Goal: Information Seeking & Learning: Learn about a topic

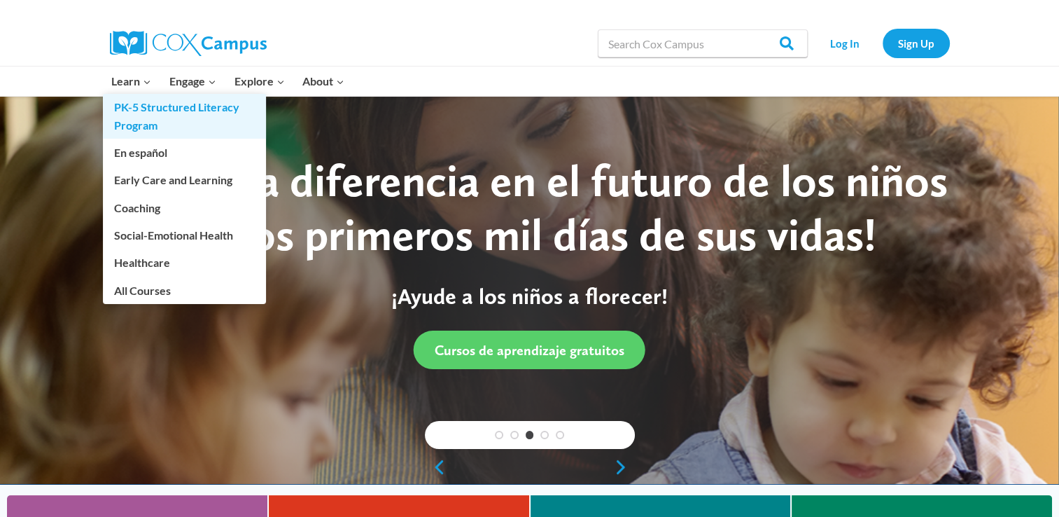
click at [141, 117] on link "PK-5 Structured Literacy Program" at bounding box center [184, 116] width 163 height 45
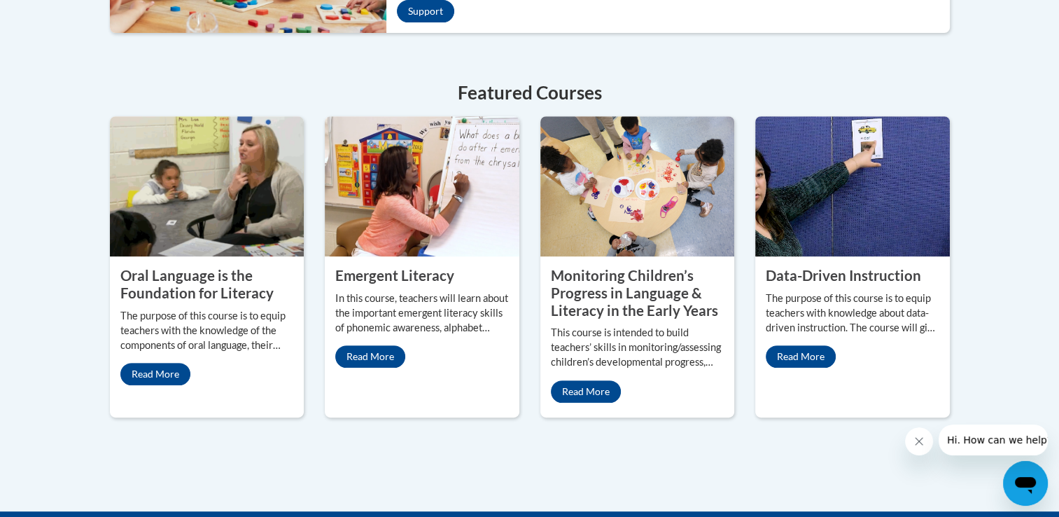
scroll to position [644, 0]
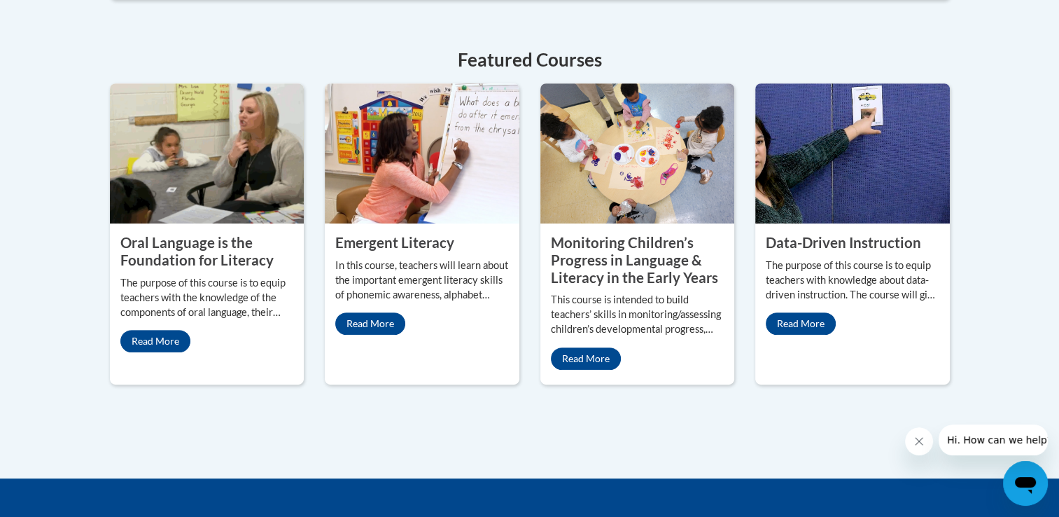
click at [398, 218] on img at bounding box center [422, 153] width 195 height 140
click at [633, 265] on property "Monitoring Children’s Progress in Language & Literacy in the Early Years" at bounding box center [634, 259] width 167 height 51
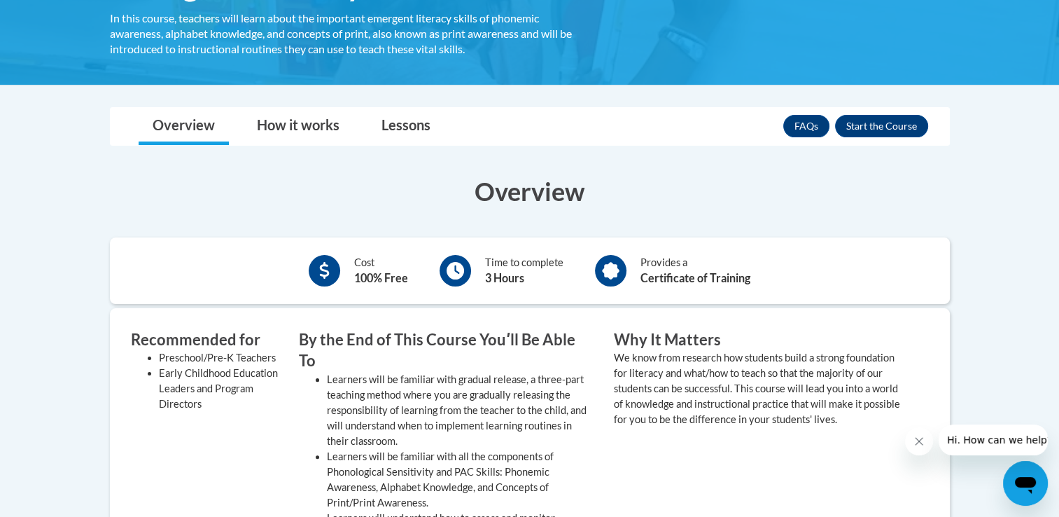
scroll to position [280, 0]
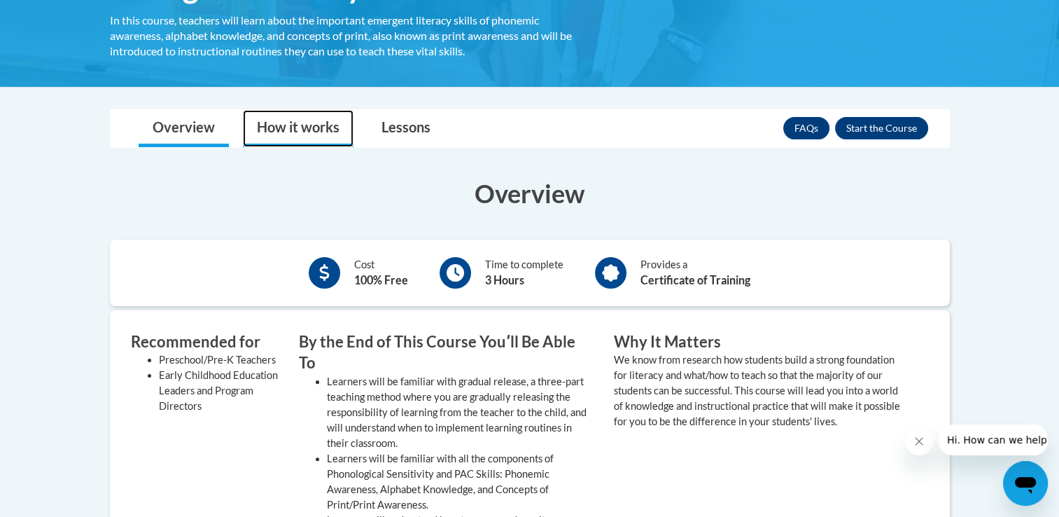
click at [305, 125] on link "How it works" at bounding box center [298, 128] width 111 height 37
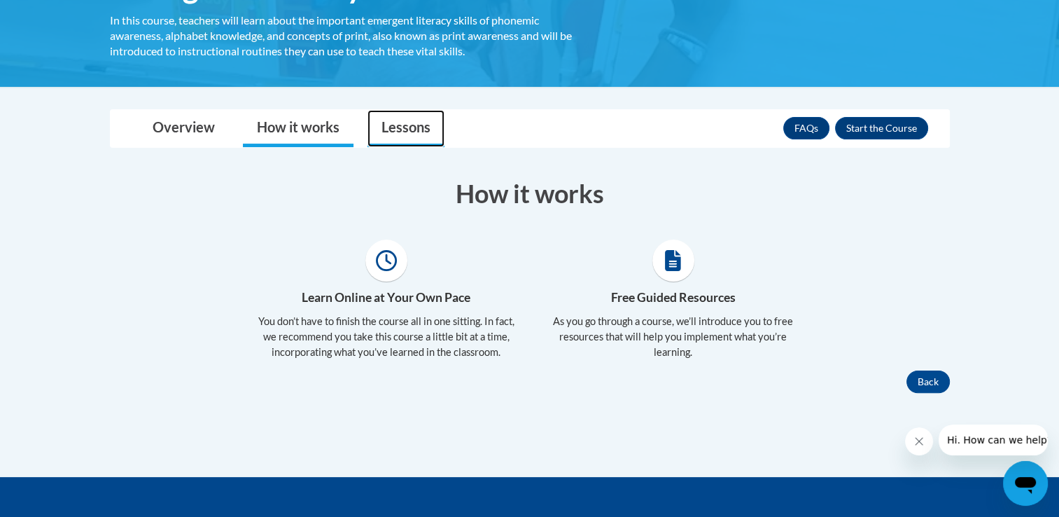
click at [391, 132] on link "Lessons" at bounding box center [405, 128] width 77 height 37
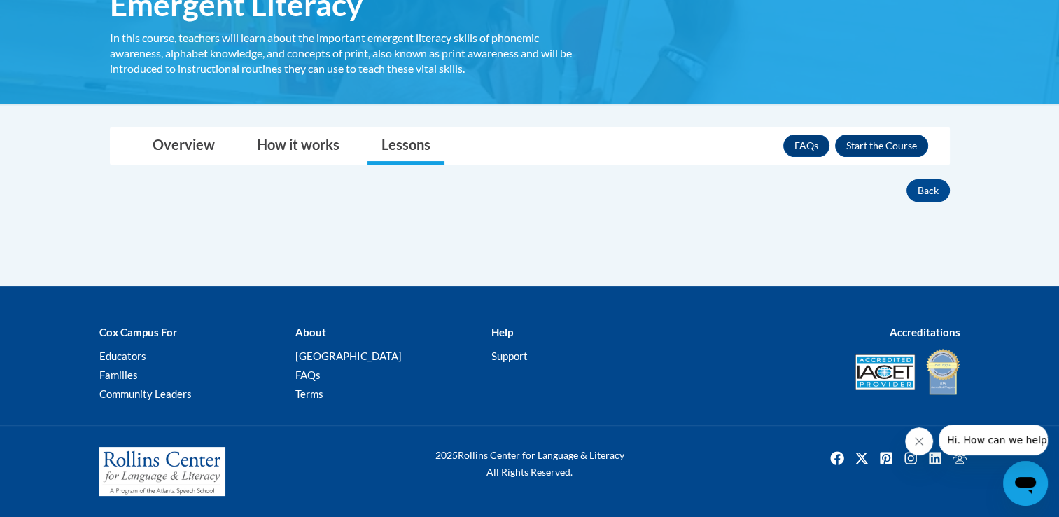
scroll to position [261, 0]
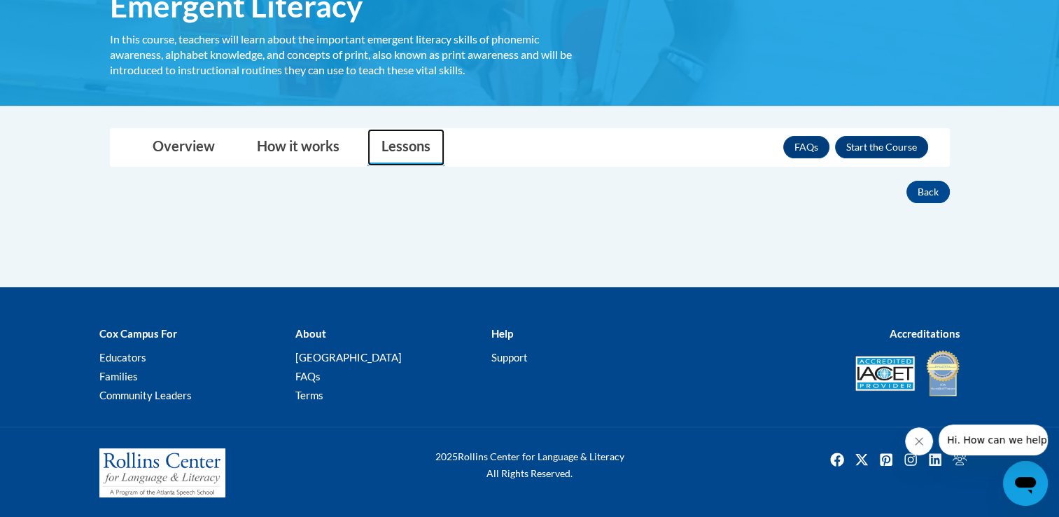
click at [390, 147] on link "Lessons" at bounding box center [405, 147] width 77 height 37
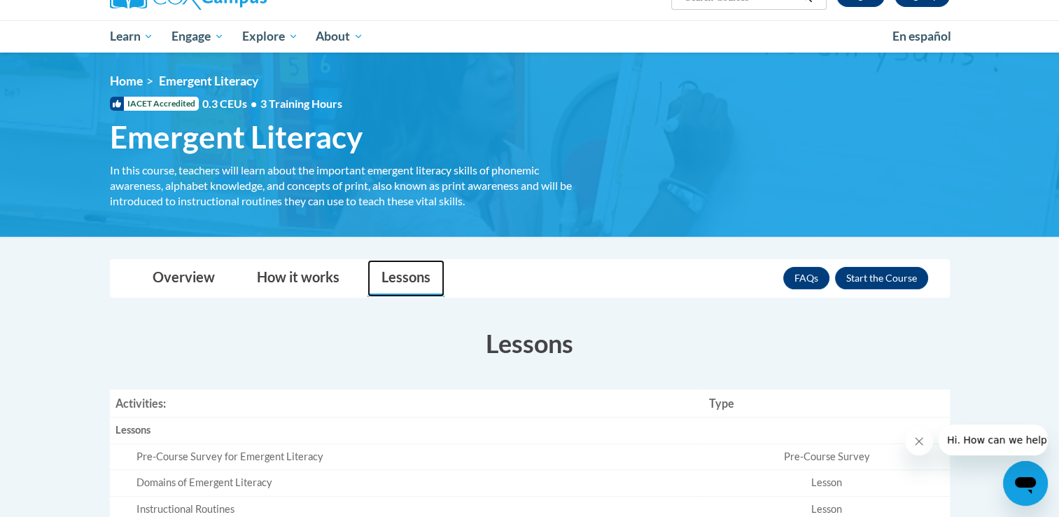
scroll to position [129, 0]
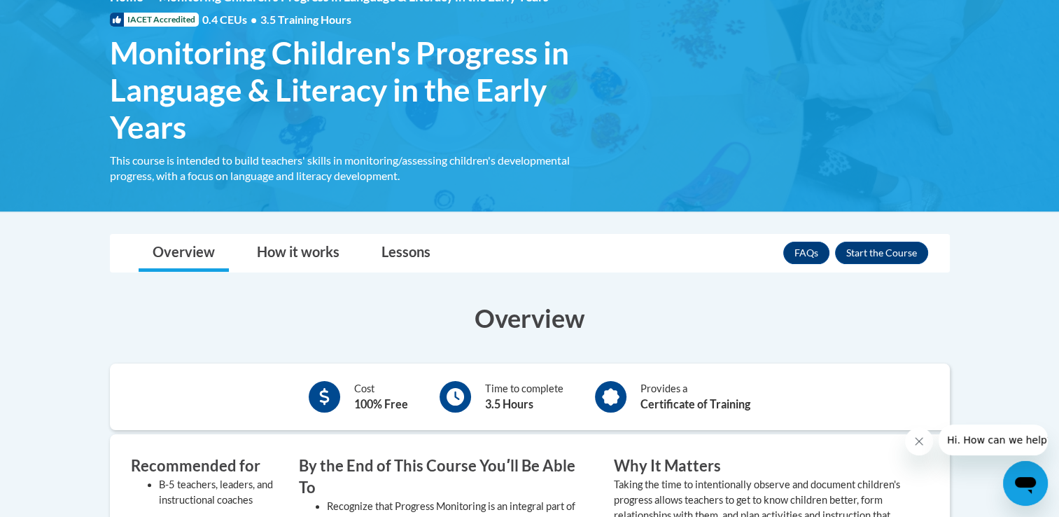
scroll to position [213, 0]
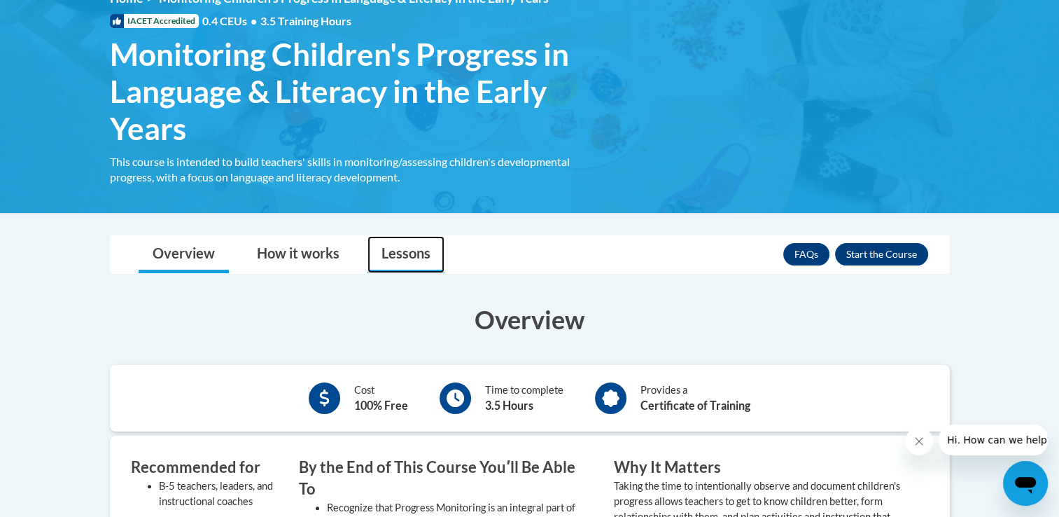
click at [412, 265] on link "Lessons" at bounding box center [405, 254] width 77 height 37
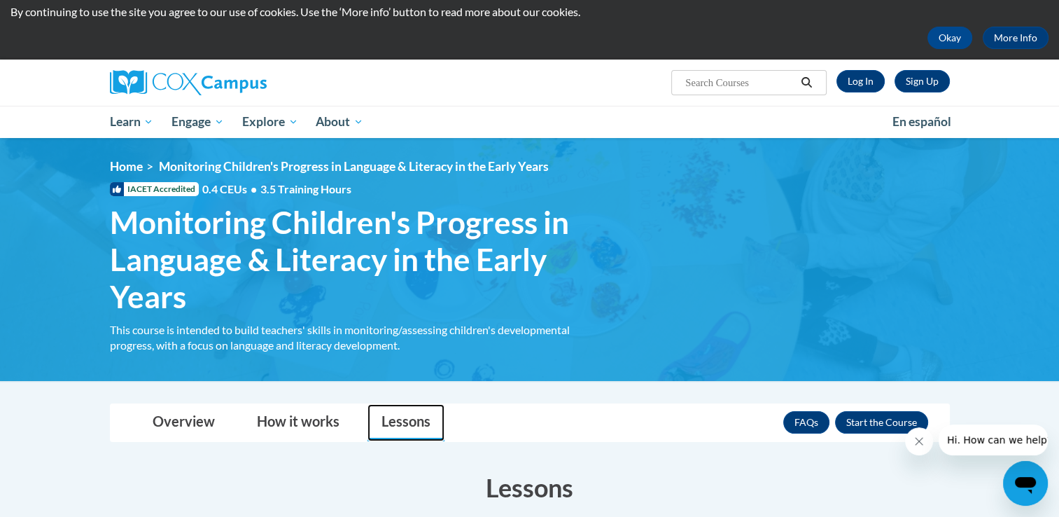
scroll to position [0, 0]
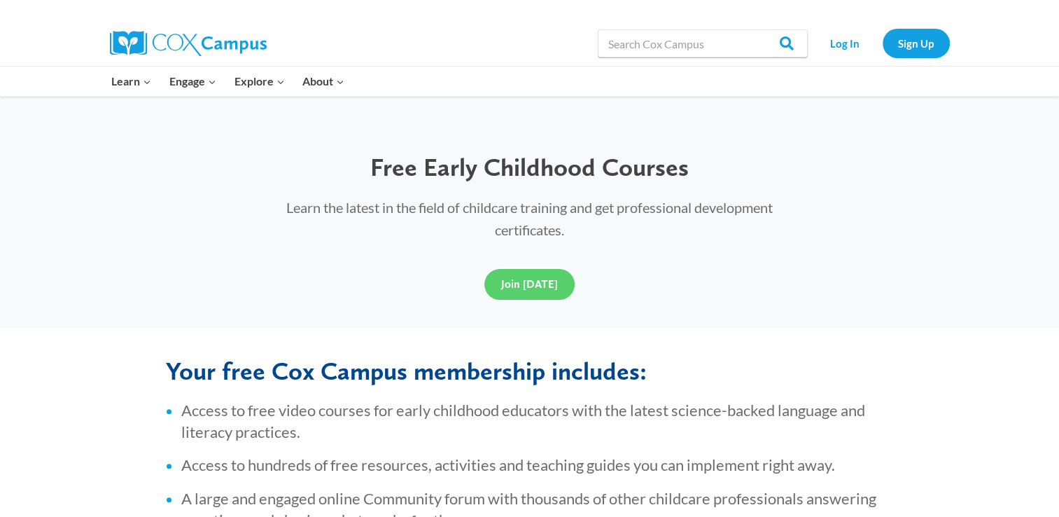
scroll to position [340, 0]
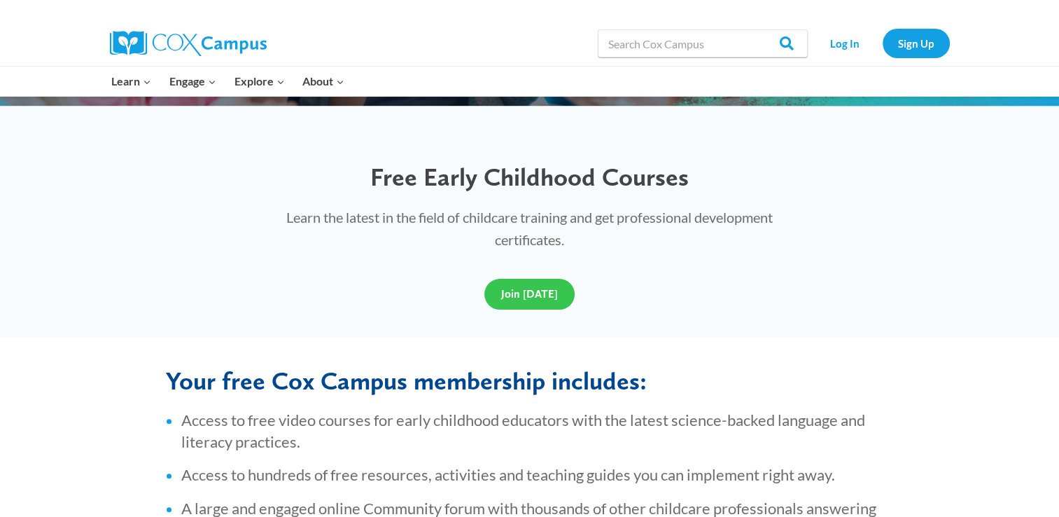
click at [545, 295] on span "Join [DATE]" at bounding box center [529, 293] width 57 height 13
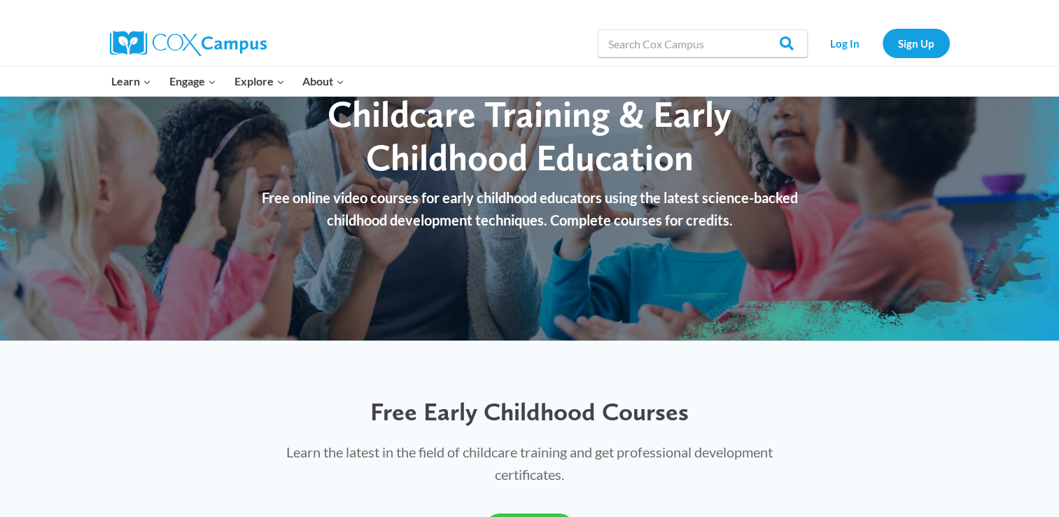
scroll to position [0, 0]
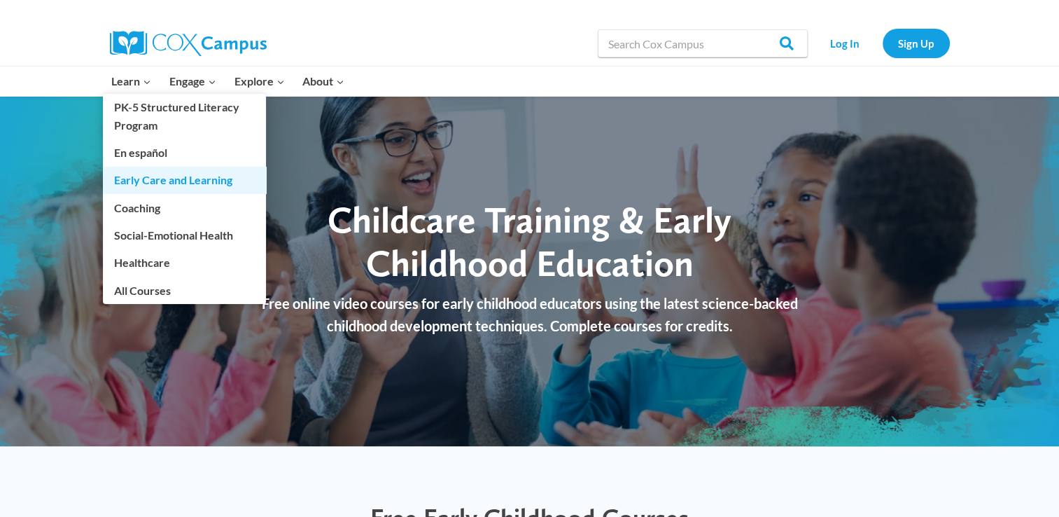
click at [166, 183] on link "Early Care and Learning" at bounding box center [184, 180] width 163 height 27
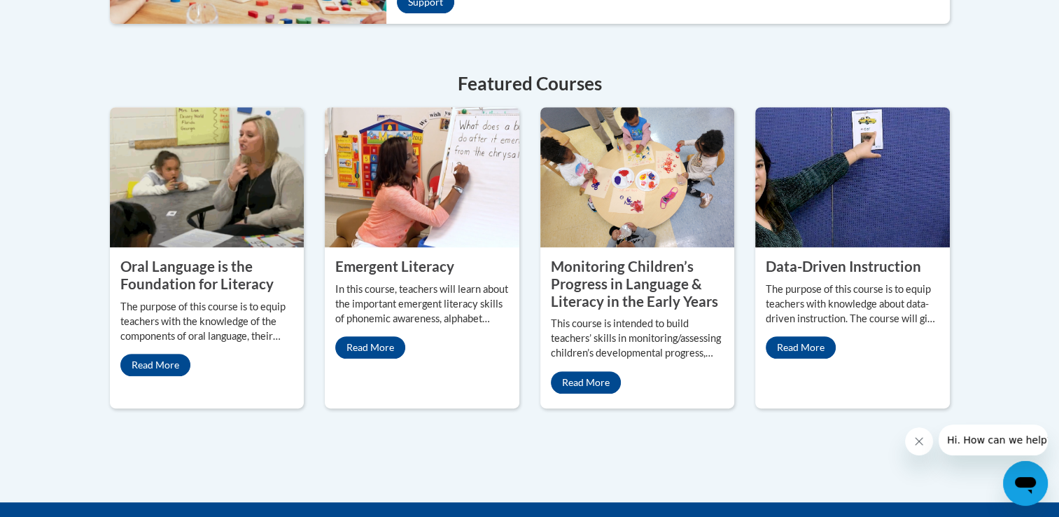
scroll to position [642, 0]
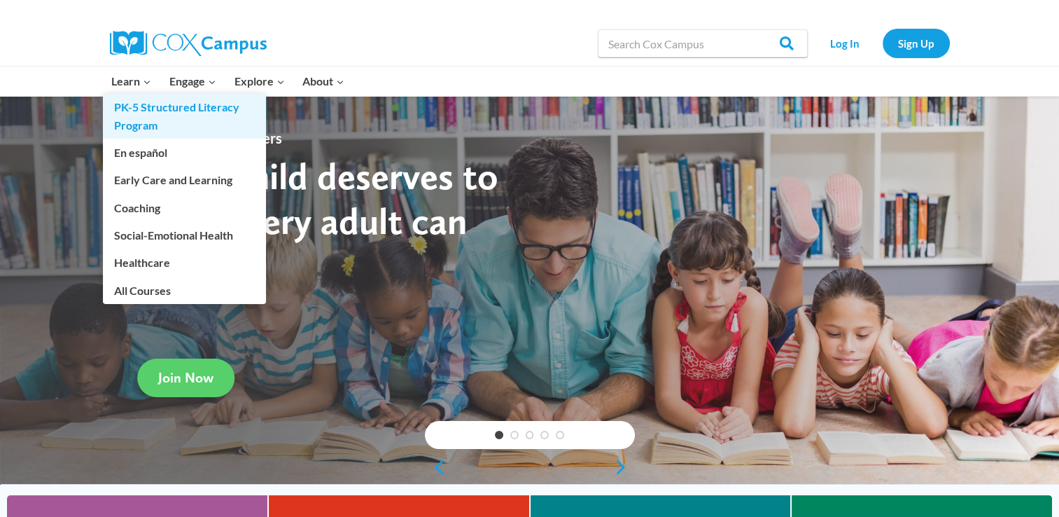
click at [146, 116] on link "PK-5 Structured Literacy Program" at bounding box center [184, 116] width 163 height 45
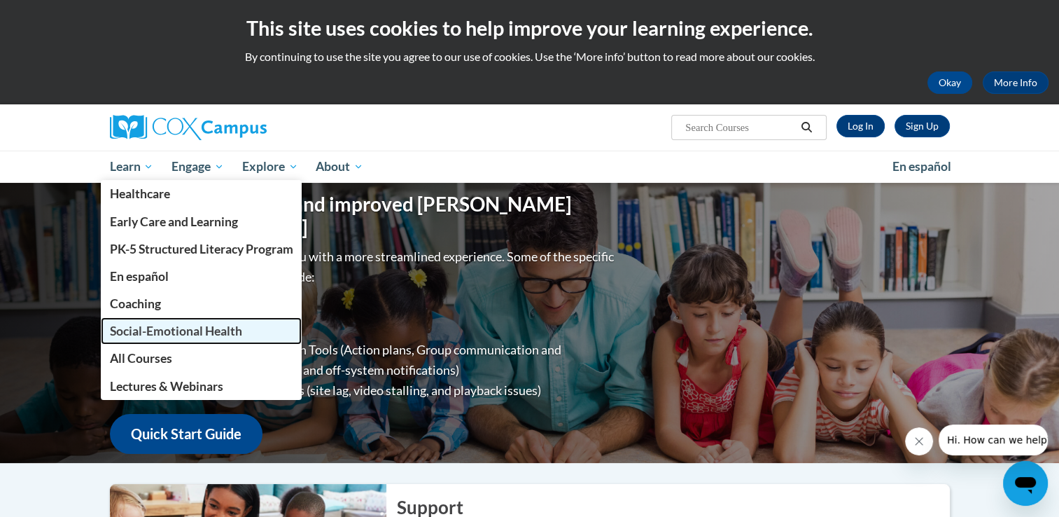
click at [160, 325] on span "Social-Emotional Health" at bounding box center [175, 330] width 132 height 15
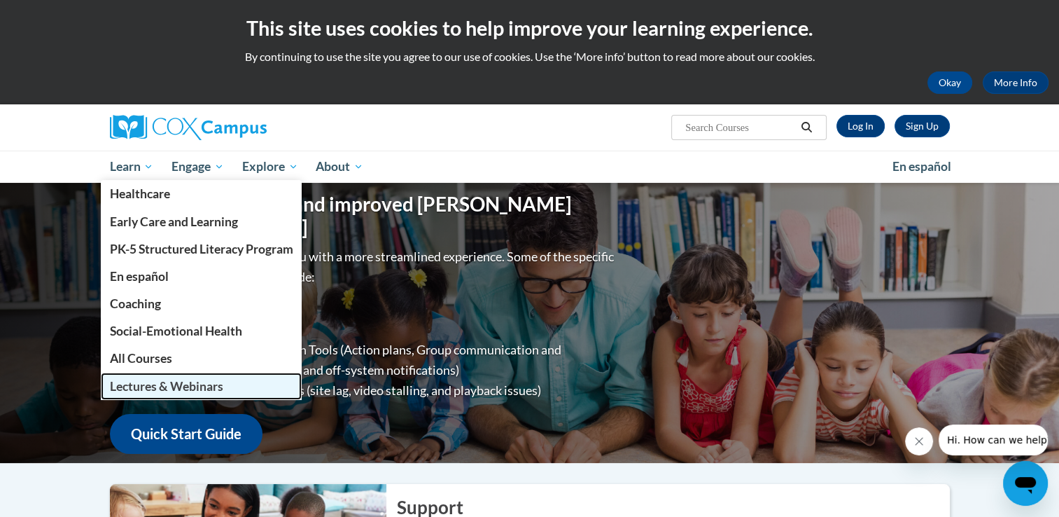
click at [151, 382] on span "Lectures & Webinars" at bounding box center [165, 386] width 113 height 15
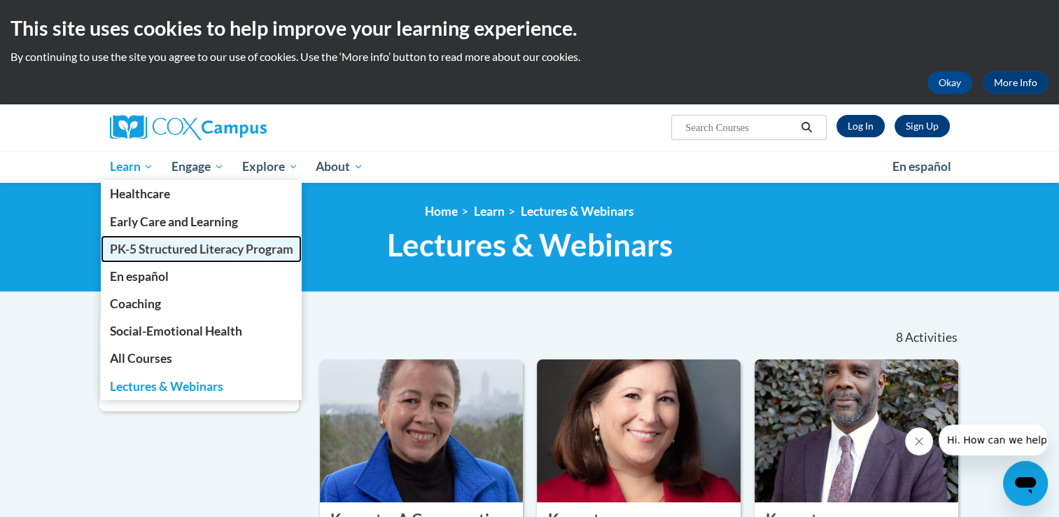
click at [136, 251] on span "PK-5 Structured Literacy Program" at bounding box center [200, 248] width 183 height 15
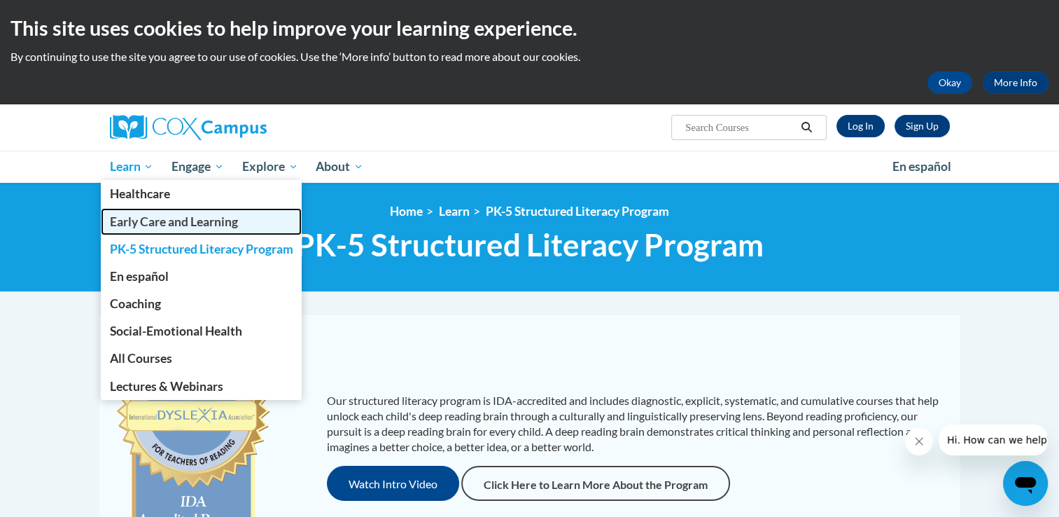
click at [135, 215] on span "Early Care and Learning" at bounding box center [173, 221] width 128 height 15
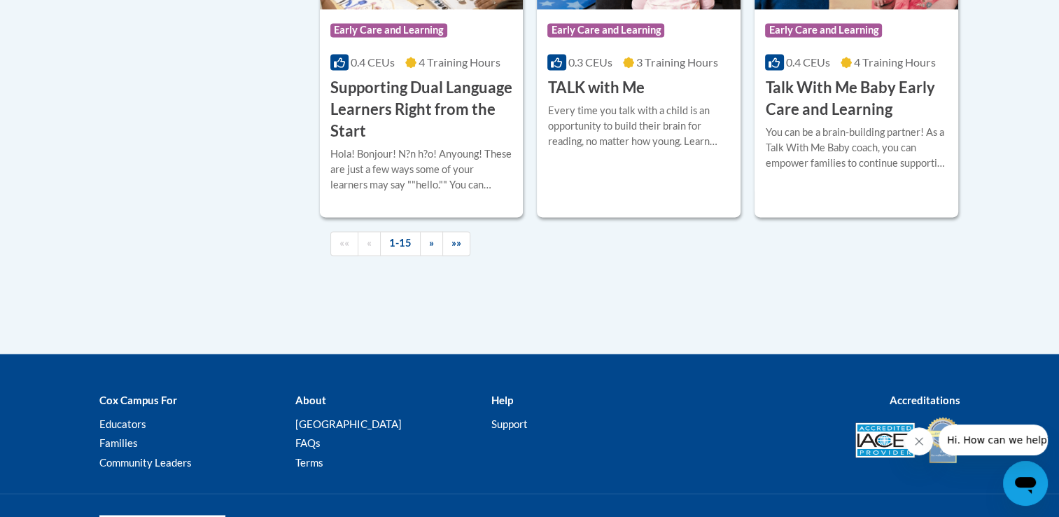
scroll to position [2198, 0]
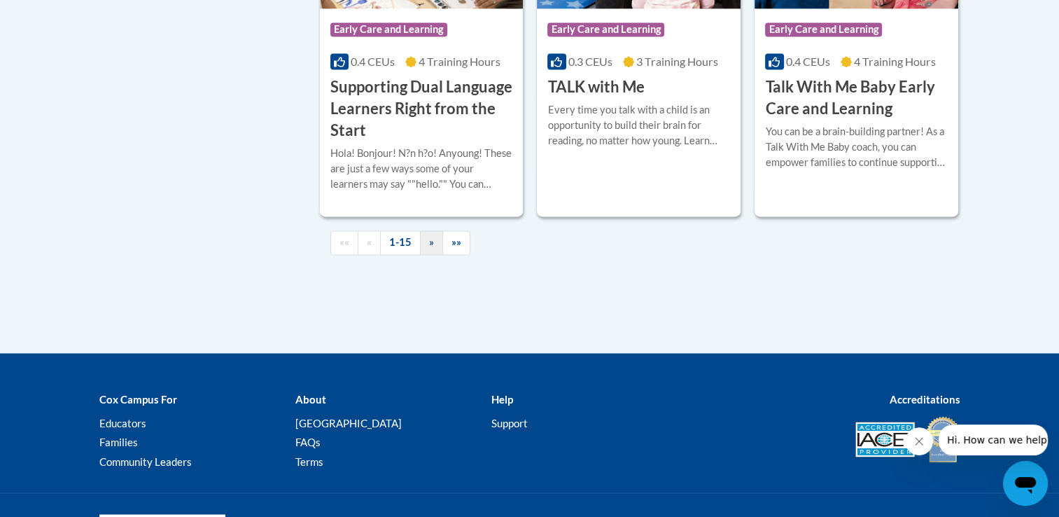
click at [429, 248] on span "»" at bounding box center [431, 242] width 5 height 12
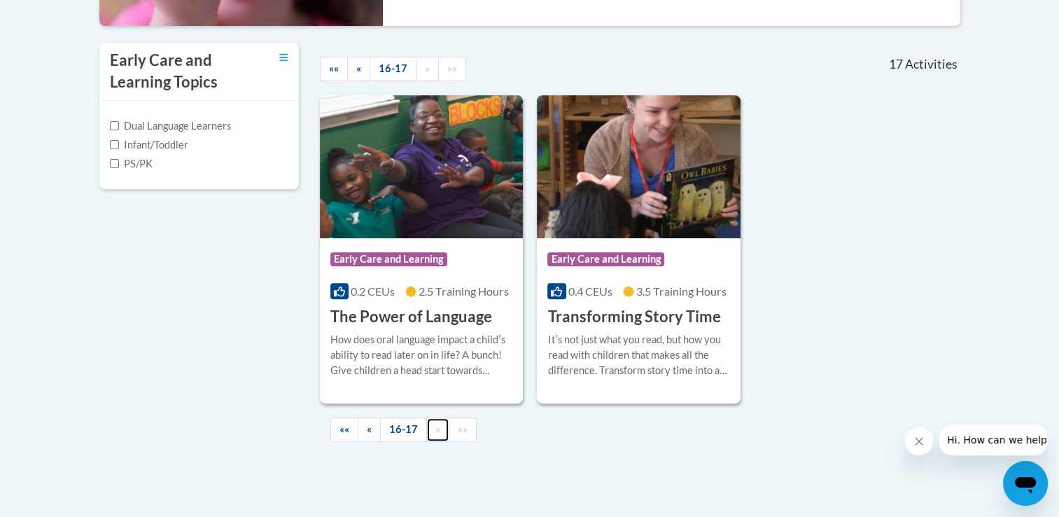
scroll to position [454, 0]
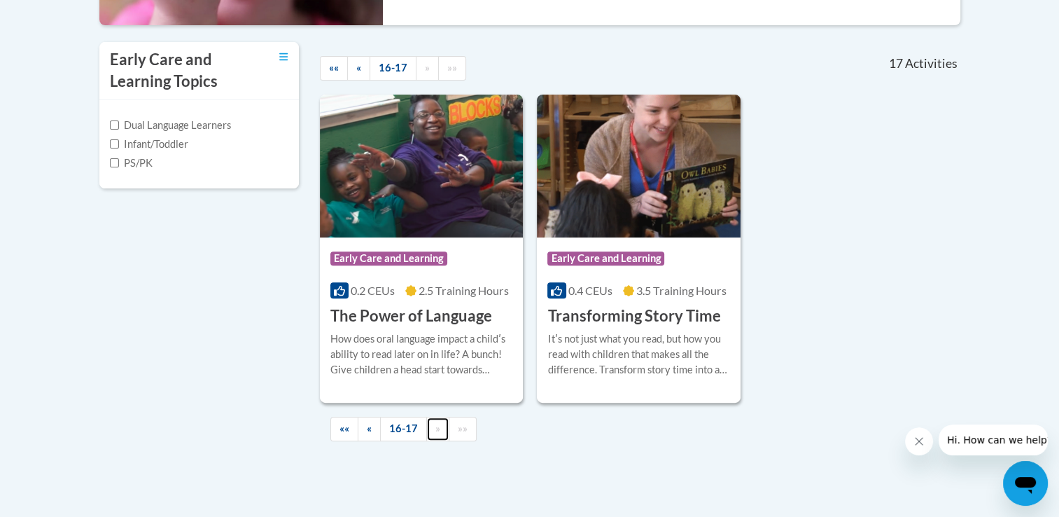
click at [435, 433] on span "»" at bounding box center [437, 428] width 5 height 12
click at [368, 431] on span "«" at bounding box center [369, 428] width 5 height 12
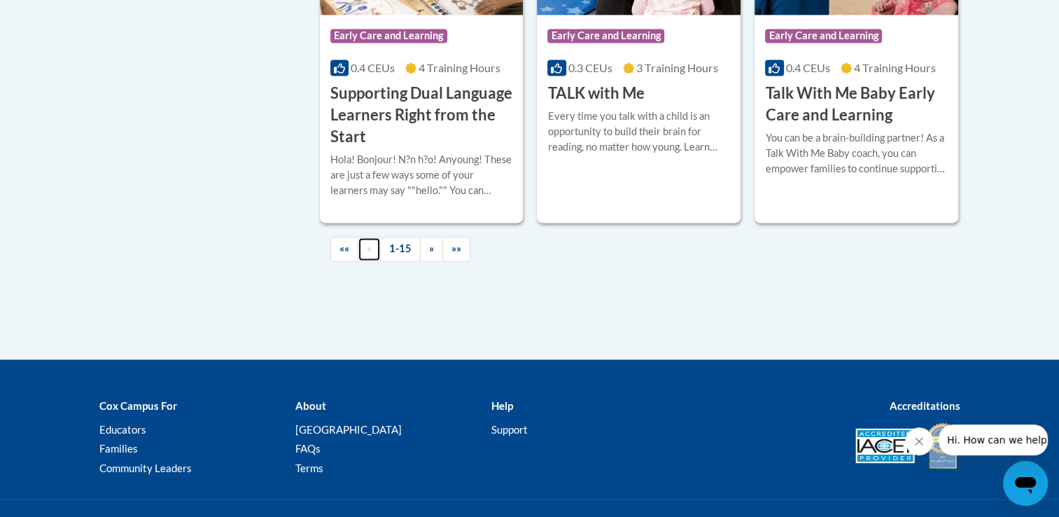
scroll to position [2184, 0]
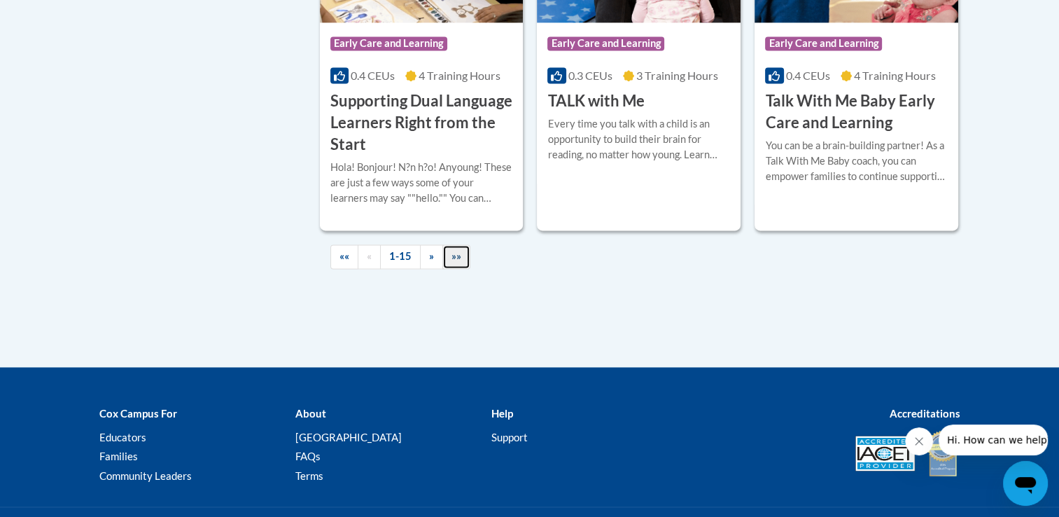
click at [454, 262] on span "»»" at bounding box center [456, 256] width 10 height 12
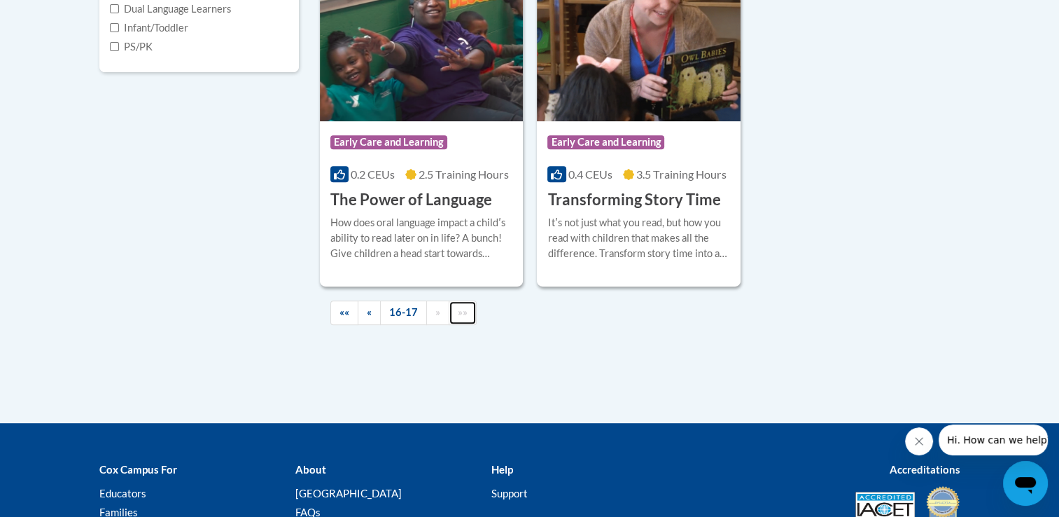
scroll to position [578, 0]
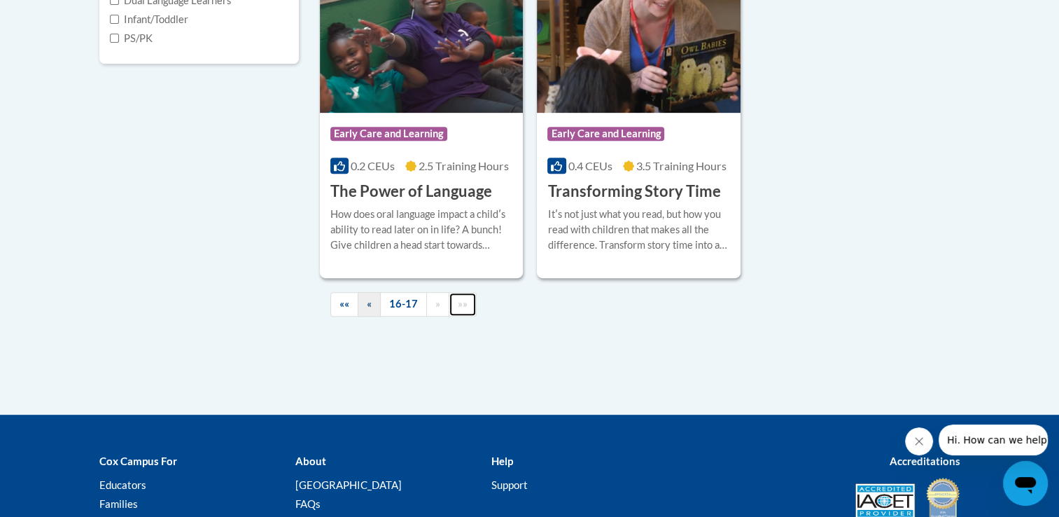
click at [368, 302] on span "«" at bounding box center [369, 303] width 5 height 12
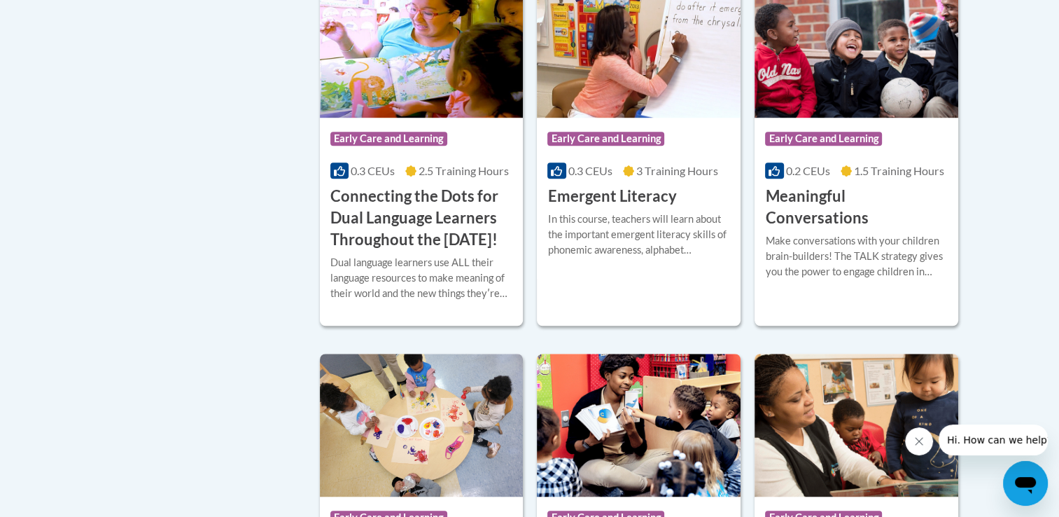
scroll to position [976, 0]
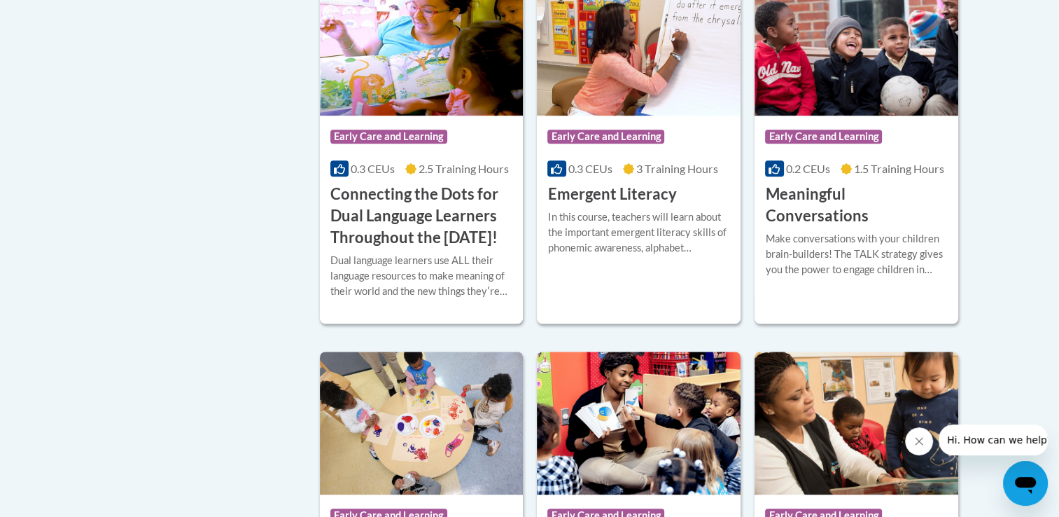
click at [923, 444] on icon "Close message from company" at bounding box center [918, 440] width 11 height 11
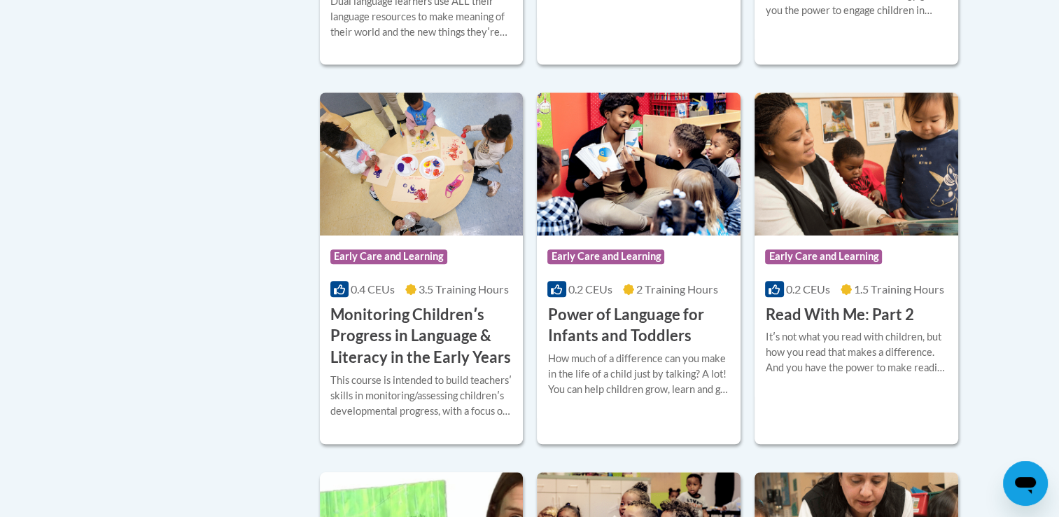
scroll to position [1238, 0]
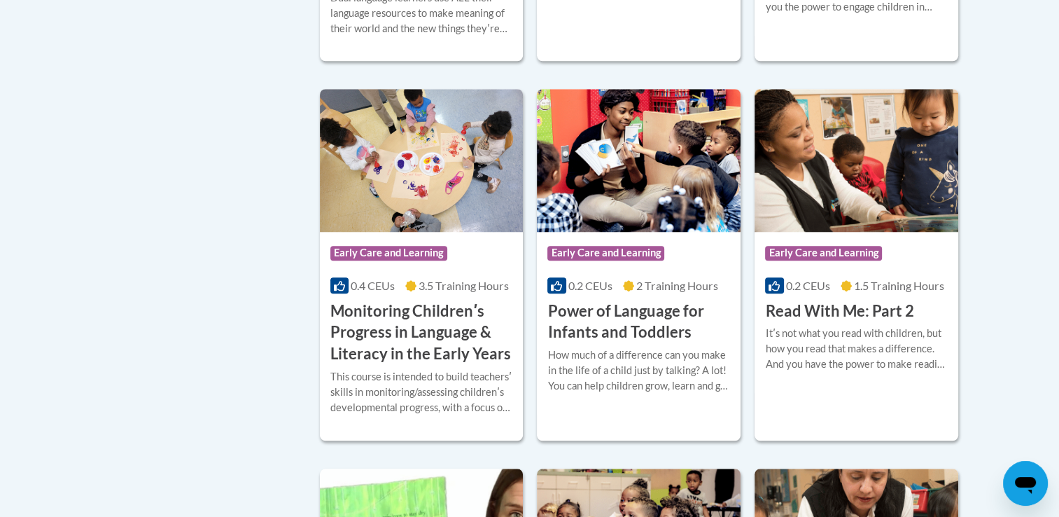
click at [405, 357] on h3 "Monitoring Childrenʹs Progress in Language & Literacy in the Early Years" at bounding box center [421, 332] width 183 height 64
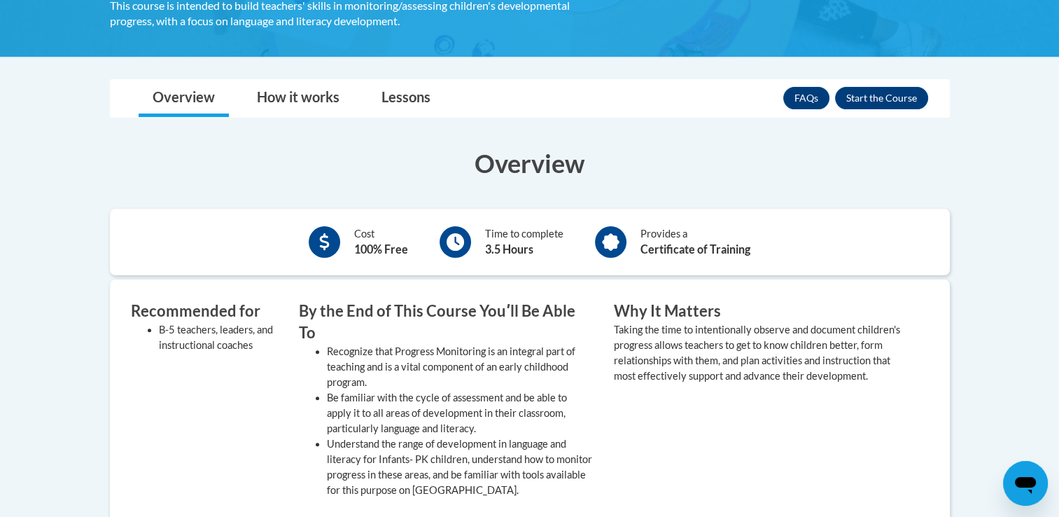
scroll to position [367, 0]
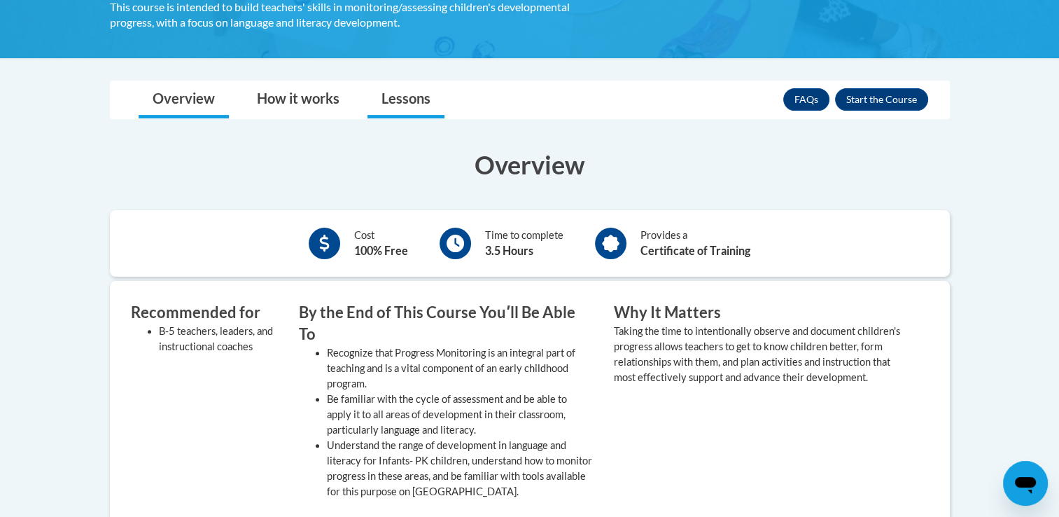
click at [409, 108] on link "Lessons" at bounding box center [405, 99] width 77 height 37
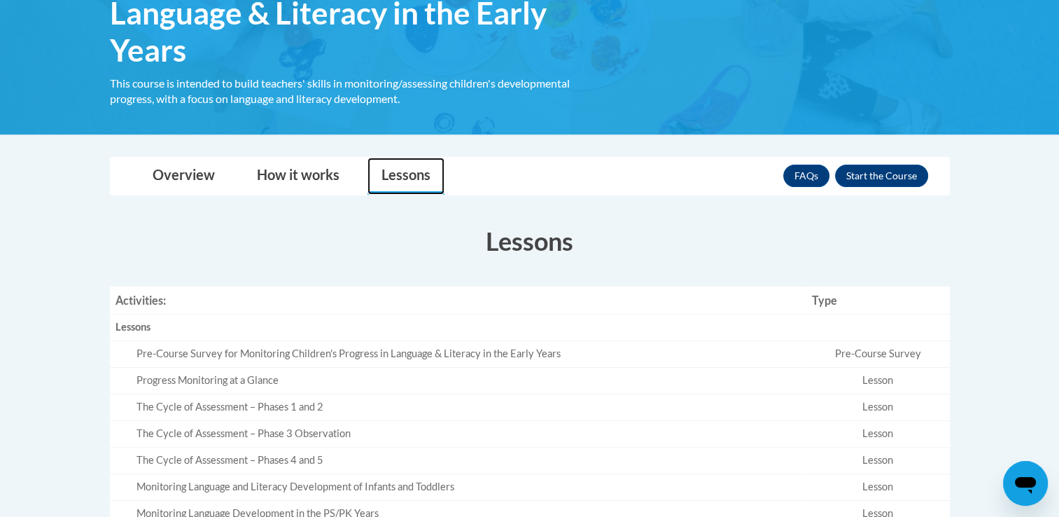
scroll to position [290, 0]
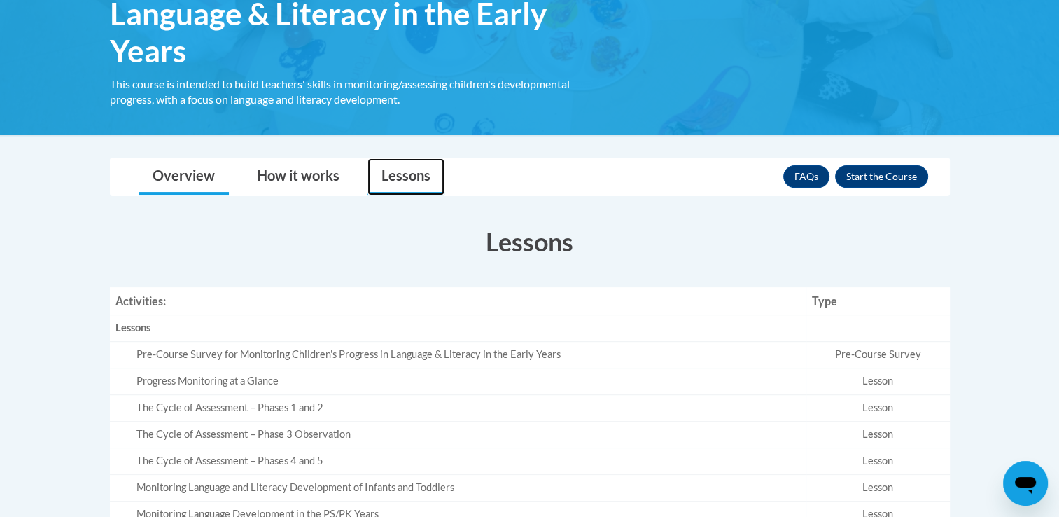
click at [188, 179] on link "Overview" at bounding box center [184, 176] width 90 height 37
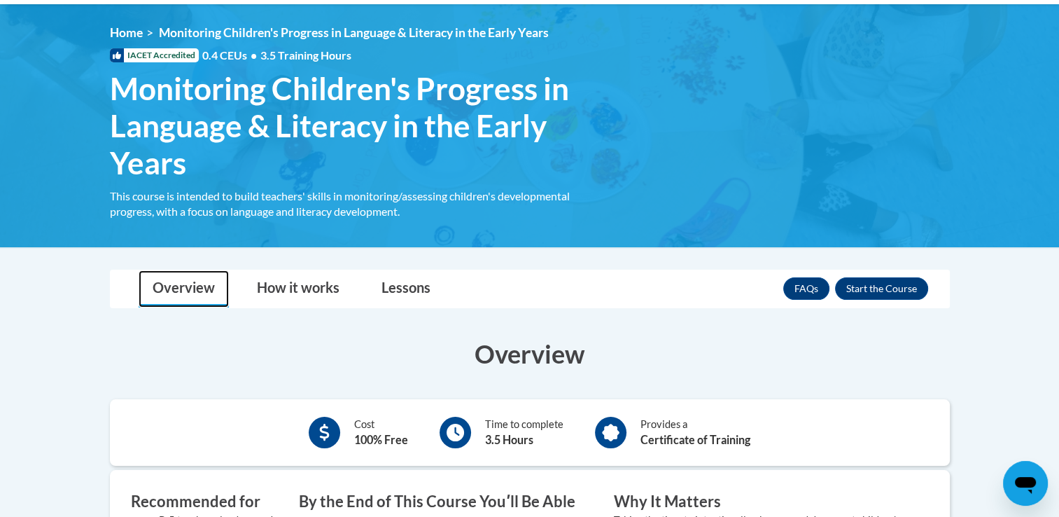
scroll to position [175, 0]
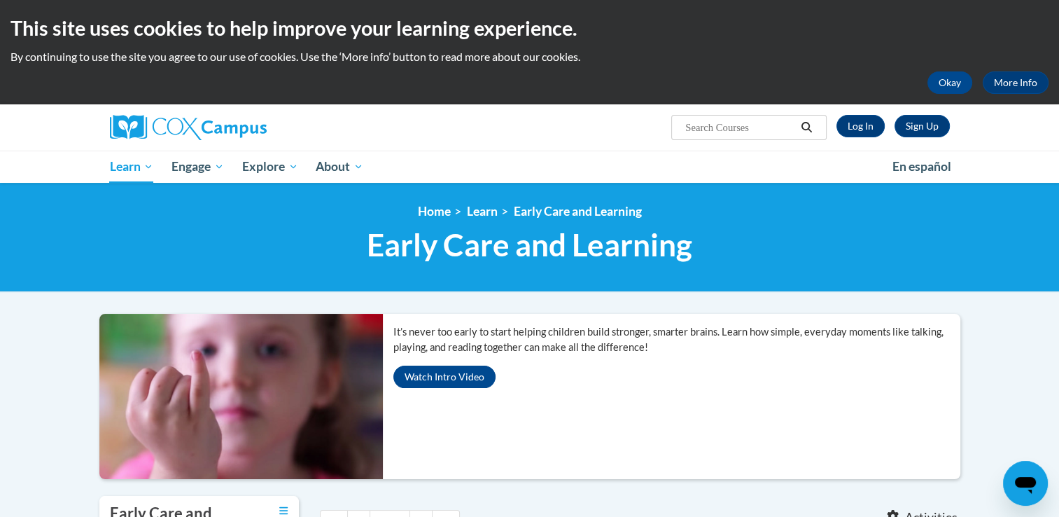
scroll to position [457, 0]
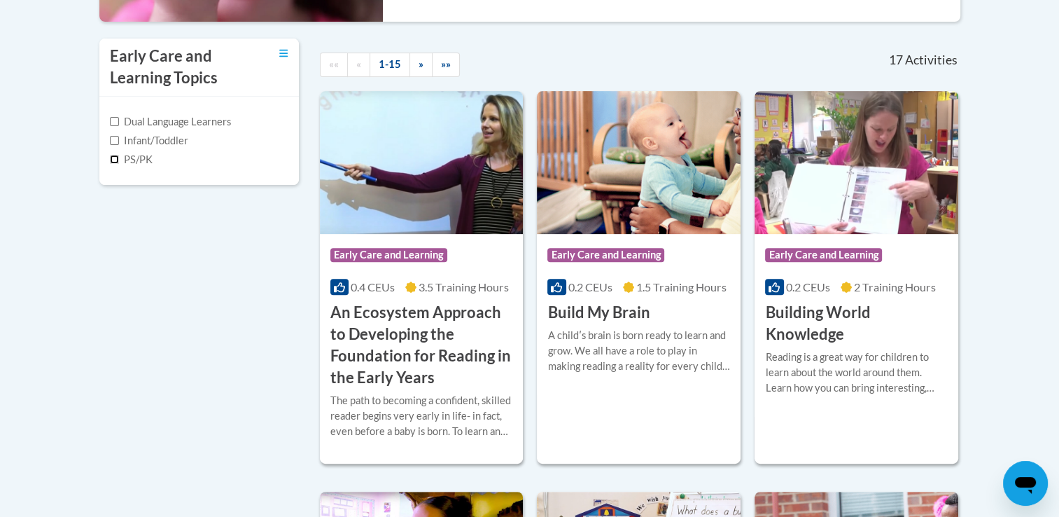
click at [118, 158] on input "PS/PK" at bounding box center [114, 159] width 9 height 9
checkbox input "true"
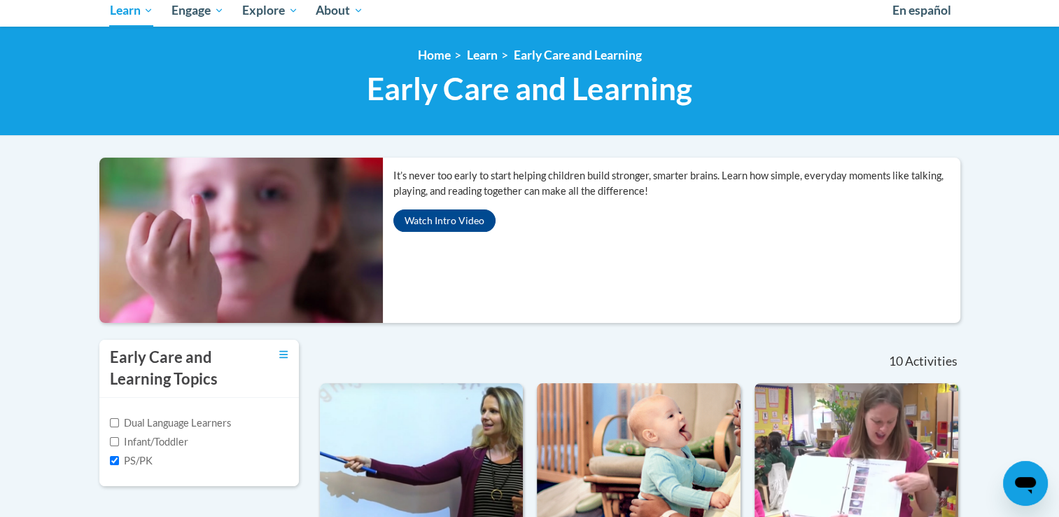
scroll to position [0, 0]
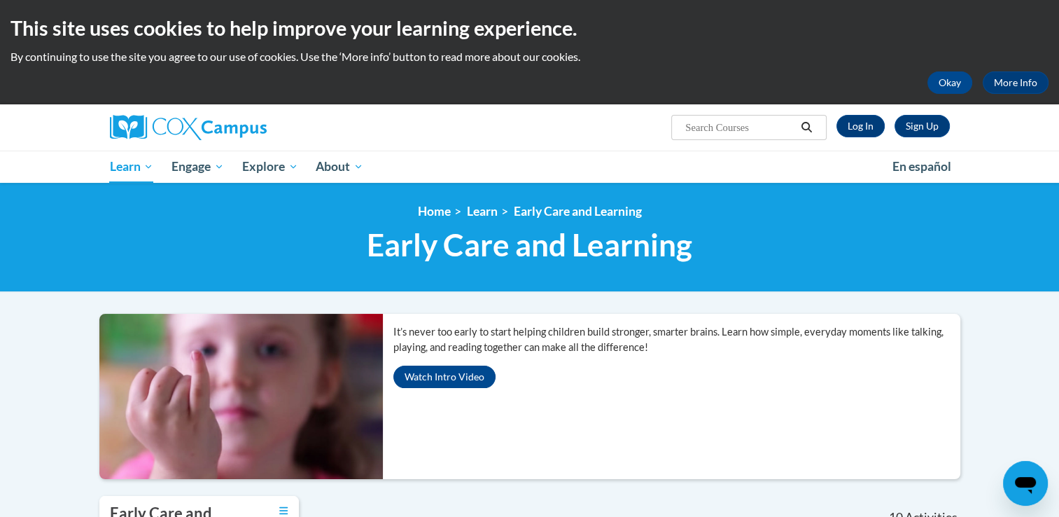
click at [764, 125] on input "Search..." at bounding box center [740, 127] width 112 height 17
type input "knowledge of print and letters"
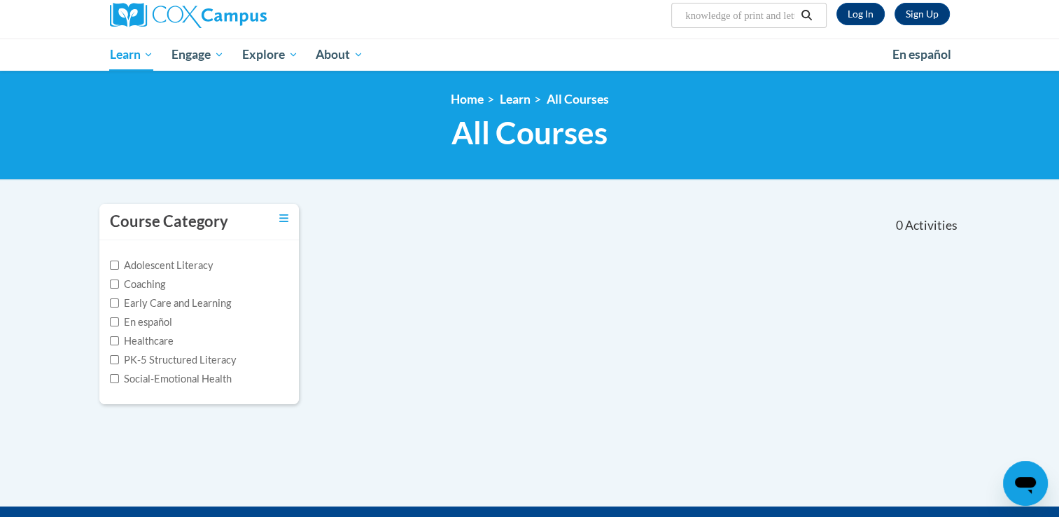
scroll to position [113, 0]
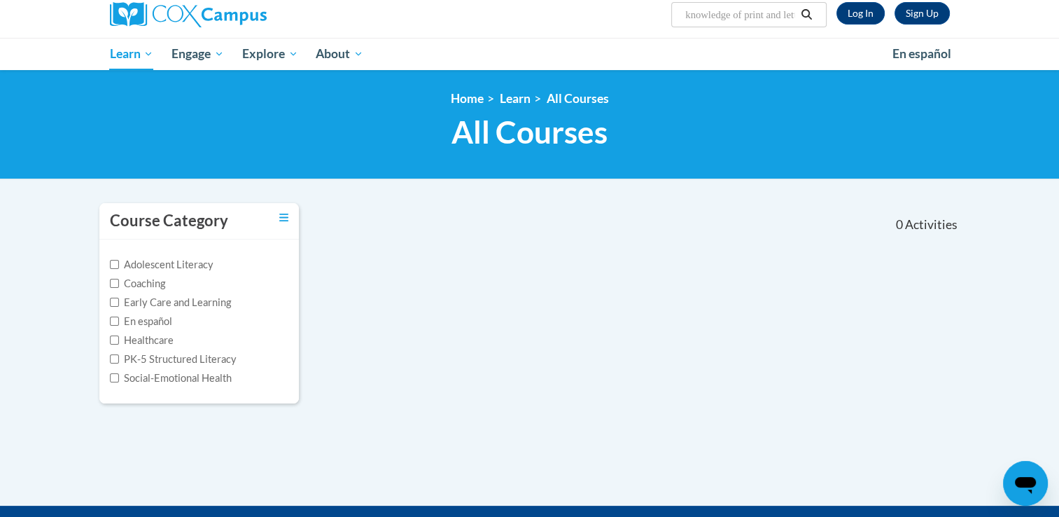
click at [795, 15] on input "knowledge of print and letters" at bounding box center [740, 14] width 112 height 17
type input "k"
click at [796, 15] on input "Search..." at bounding box center [740, 14] width 112 height 17
type input "comprehension development"
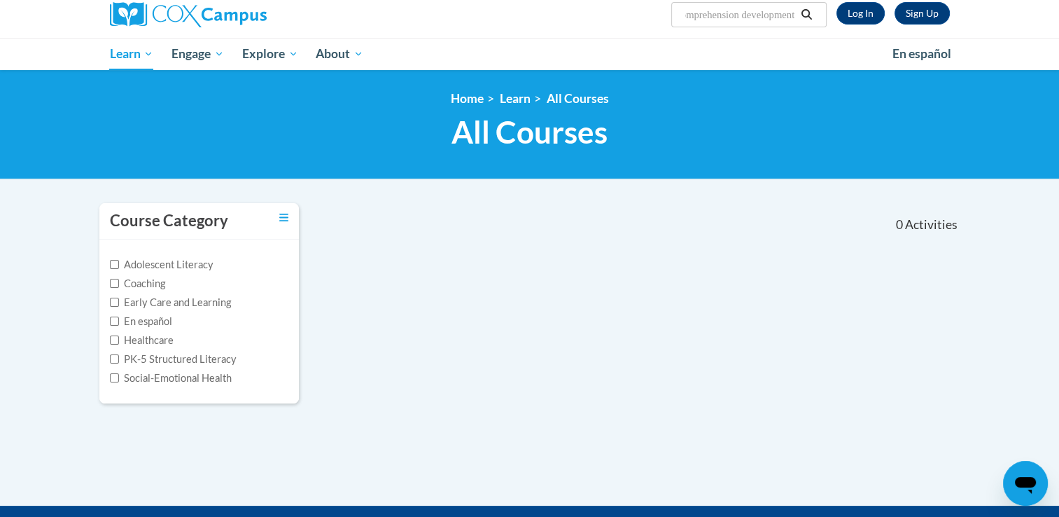
scroll to position [0, 21]
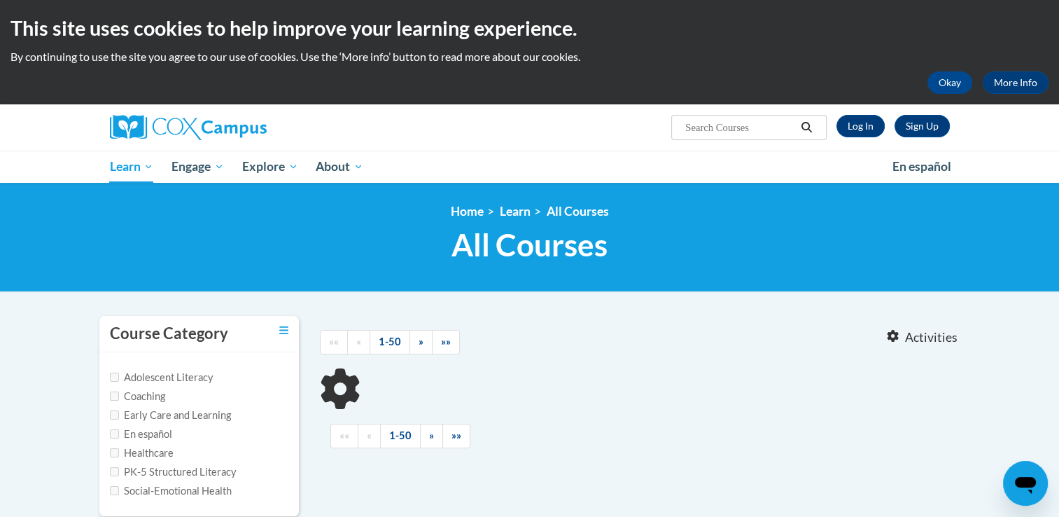
type input "comprehension development"
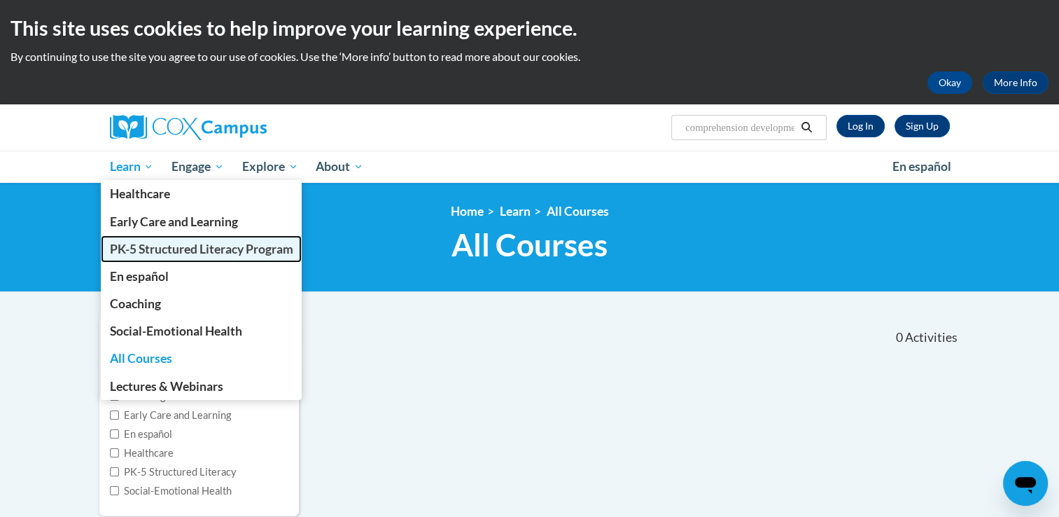
click at [123, 255] on span "PK-5 Structured Literacy Program" at bounding box center [200, 248] width 183 height 15
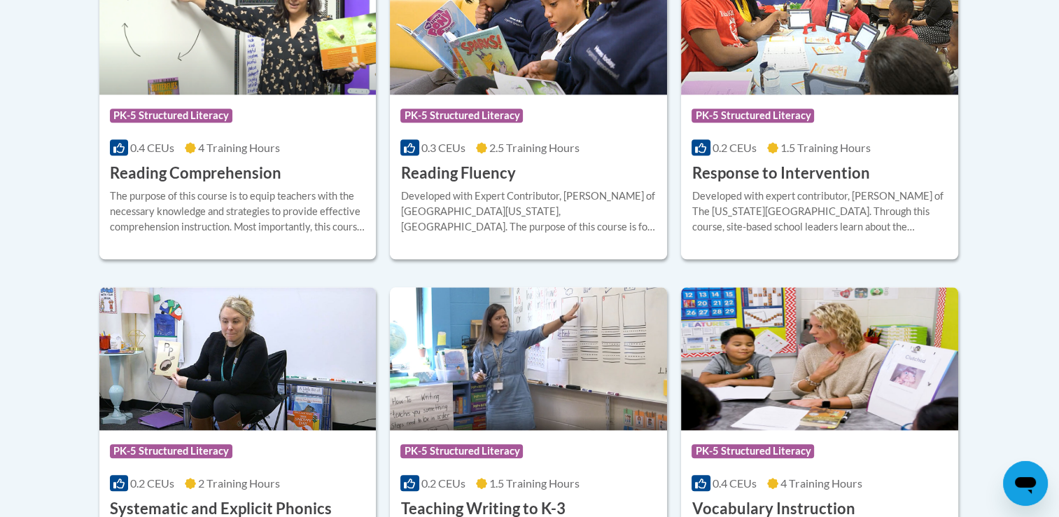
scroll to position [1398, 0]
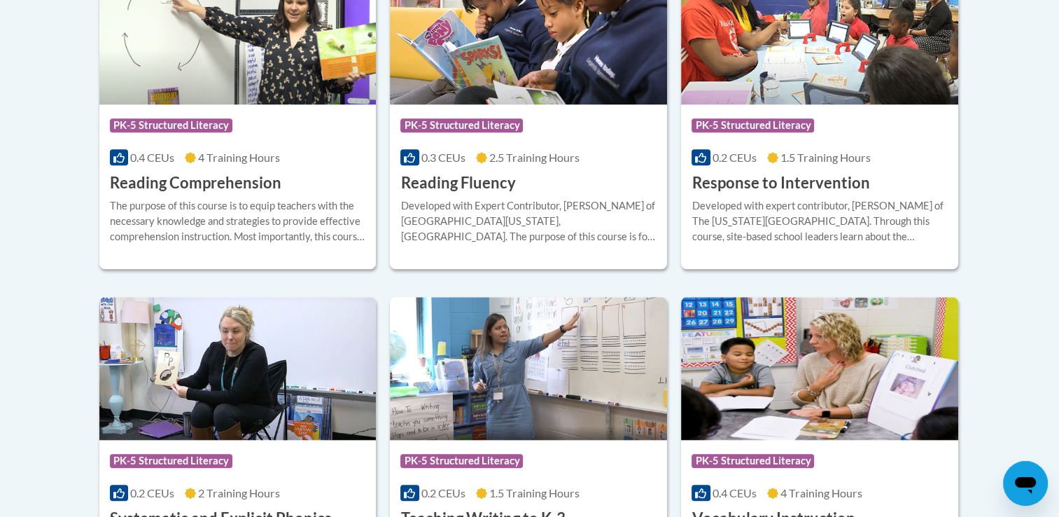
click at [259, 150] on span "4 Training Hours" at bounding box center [239, 156] width 82 height 13
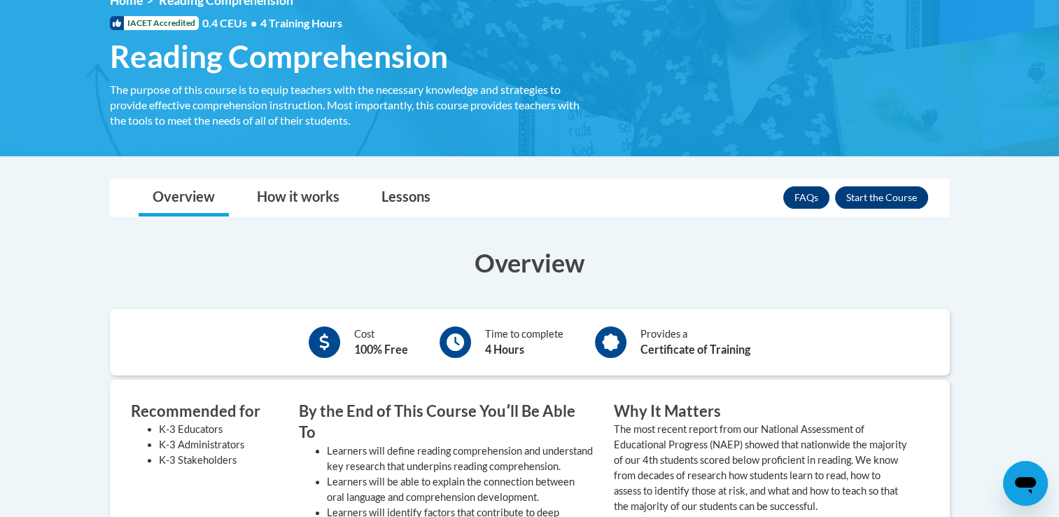
scroll to position [206, 0]
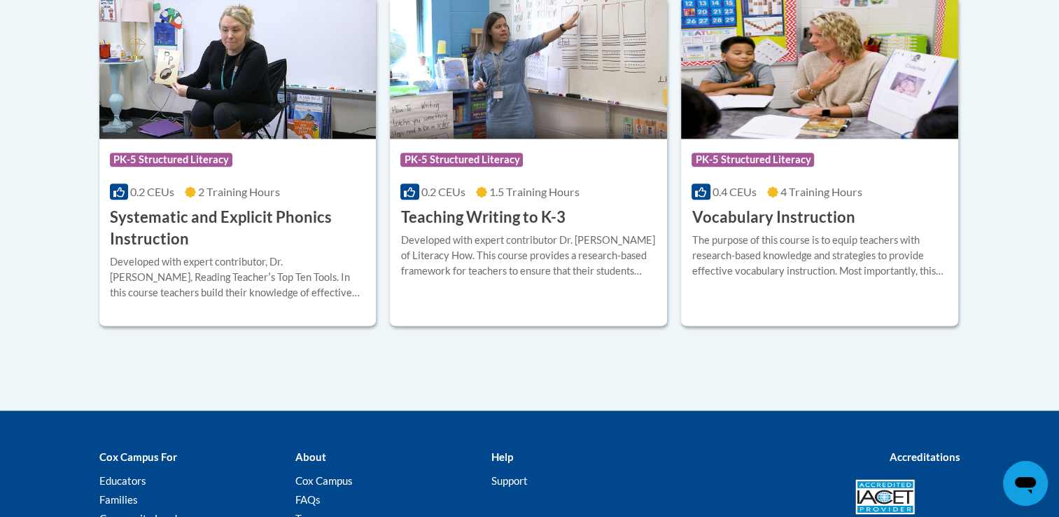
scroll to position [1636, 0]
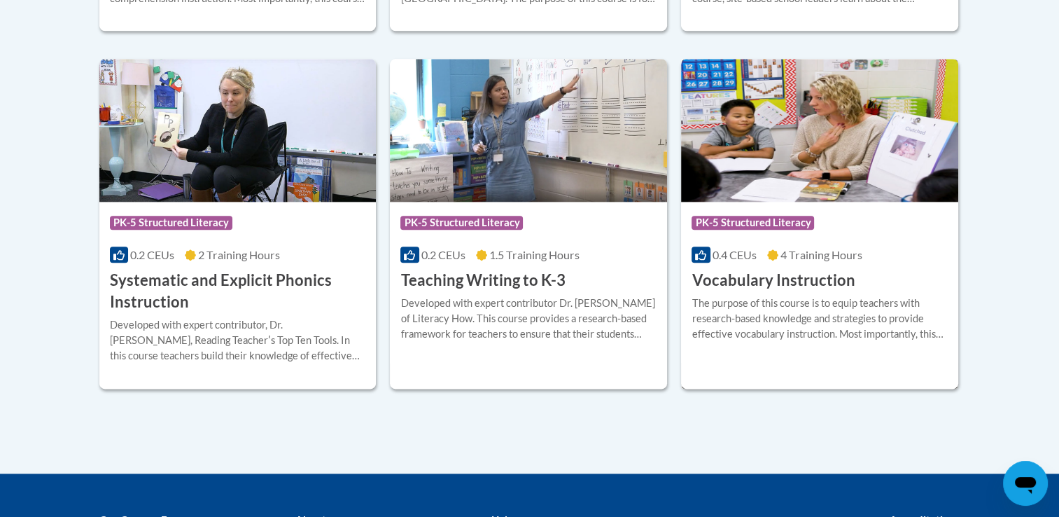
click at [843, 311] on div "The purpose of this course is to equip teachers with research-based knowledge a…" at bounding box center [819, 318] width 256 height 46
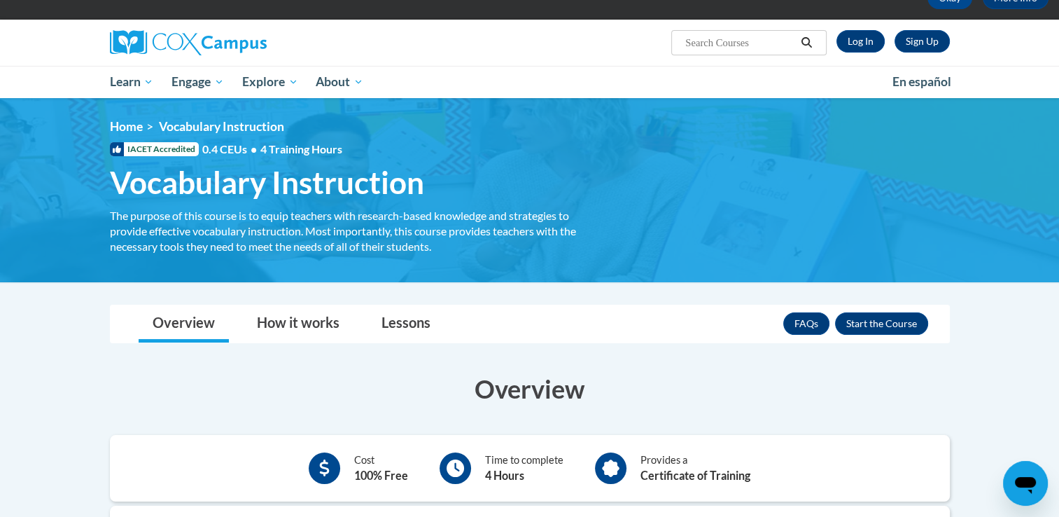
scroll to position [83, 0]
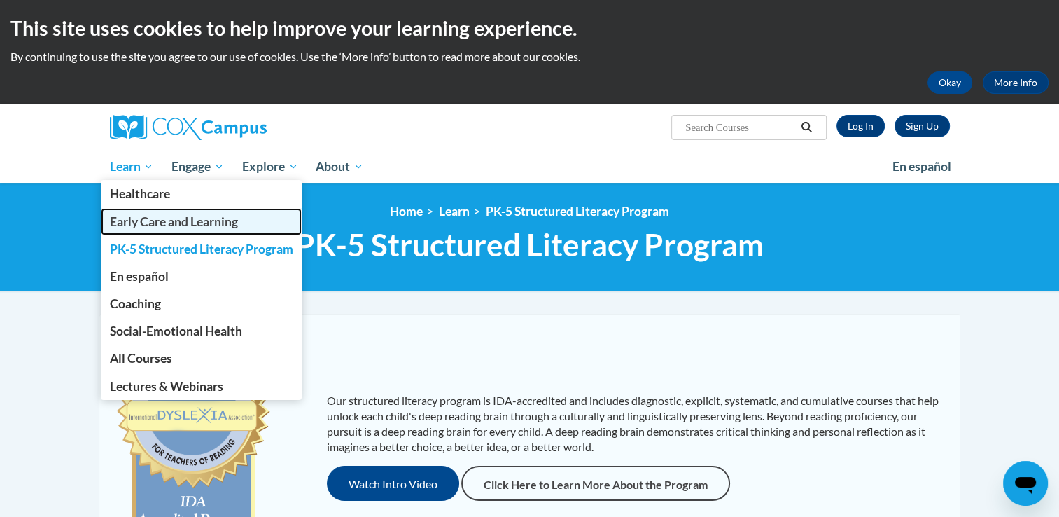
click at [143, 223] on span "Early Care and Learning" at bounding box center [173, 221] width 128 height 15
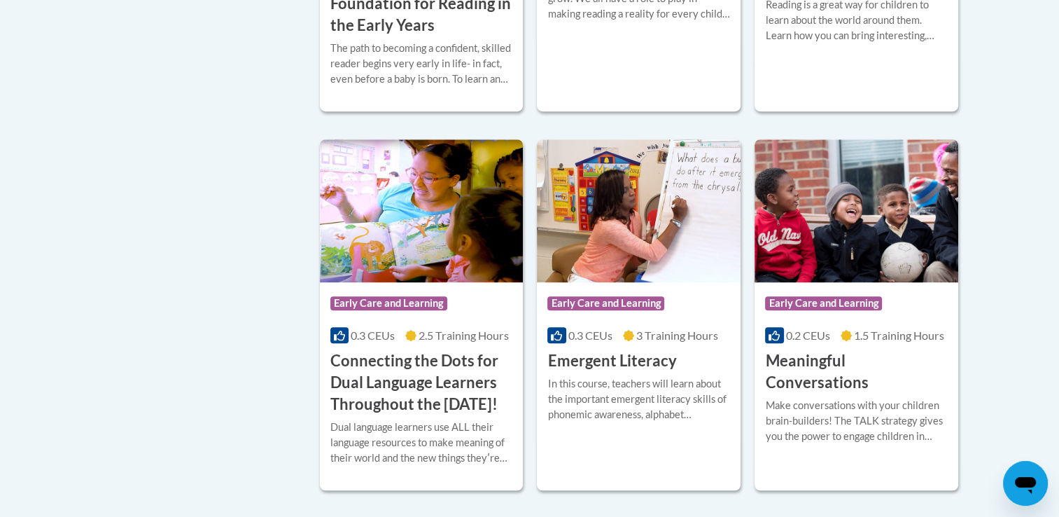
scroll to position [848, 0]
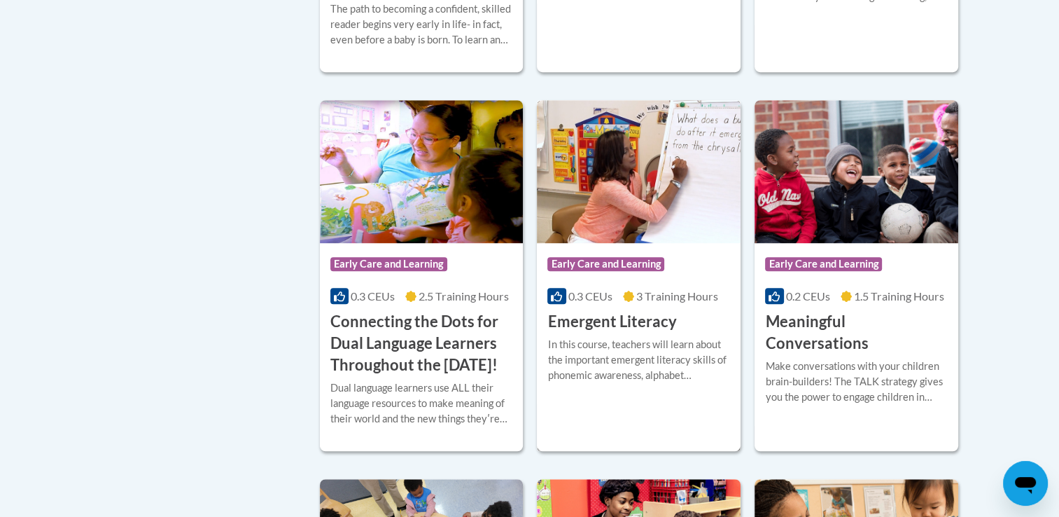
click at [602, 344] on div "In this course, teachers will learn about the important emergent literacy skill…" at bounding box center [638, 360] width 183 height 46
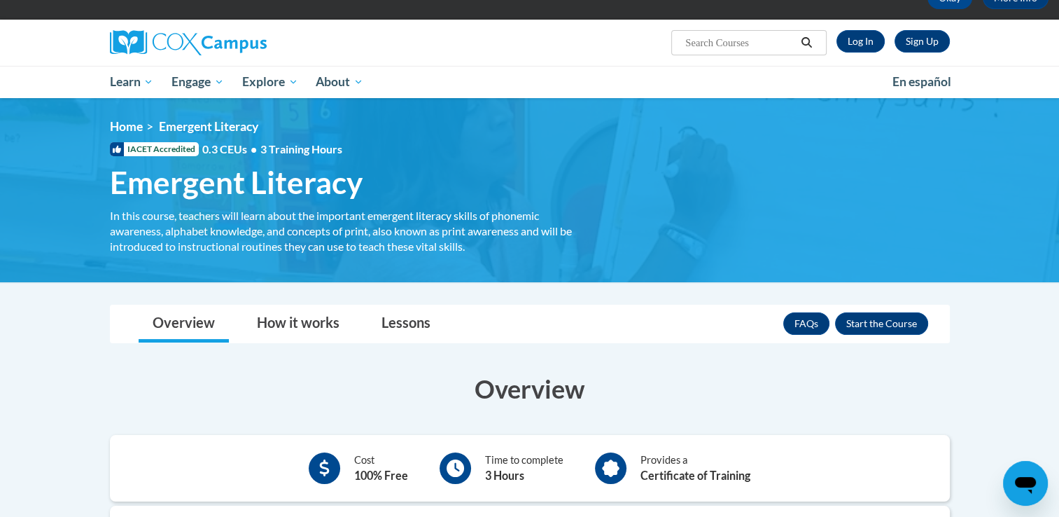
scroll to position [84, 0]
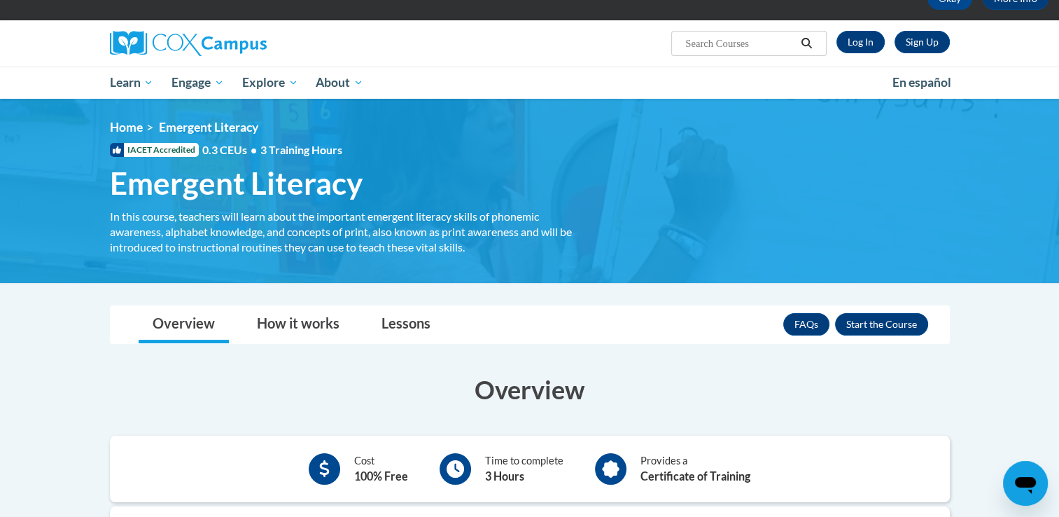
click at [620, 337] on div "Overview How it works Lessons Resources FAQs Enroll" at bounding box center [529, 324] width 817 height 37
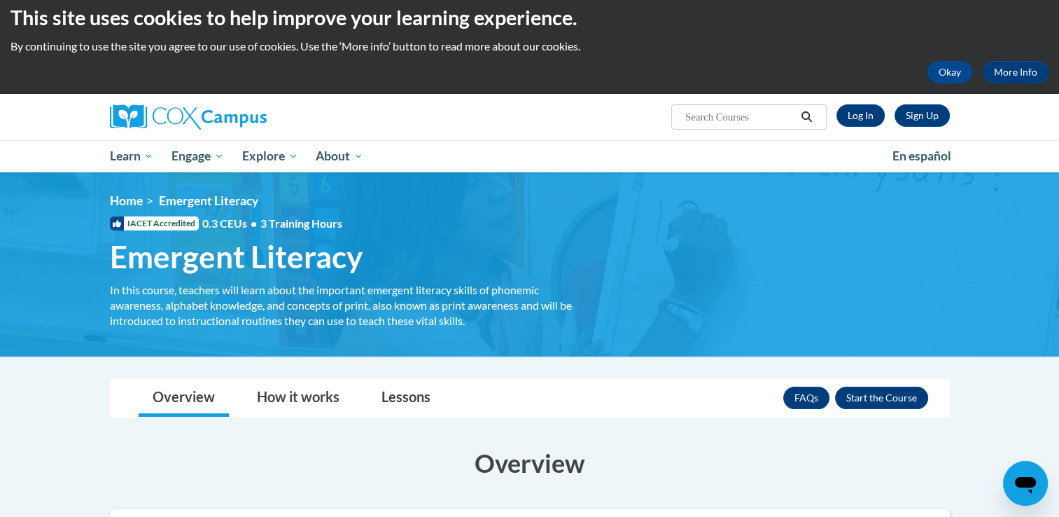
click at [676, 449] on h3 "Overview" at bounding box center [530, 462] width 840 height 35
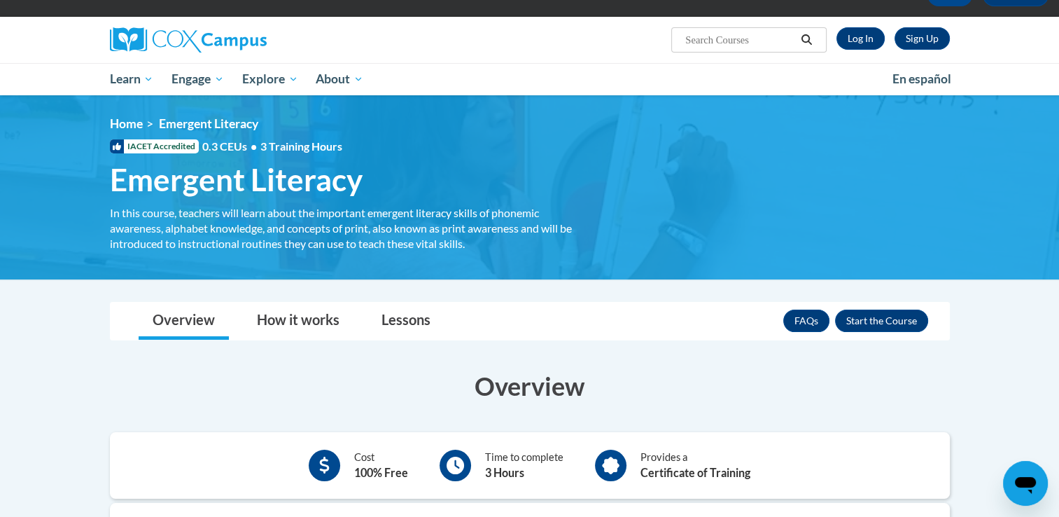
scroll to position [0, 0]
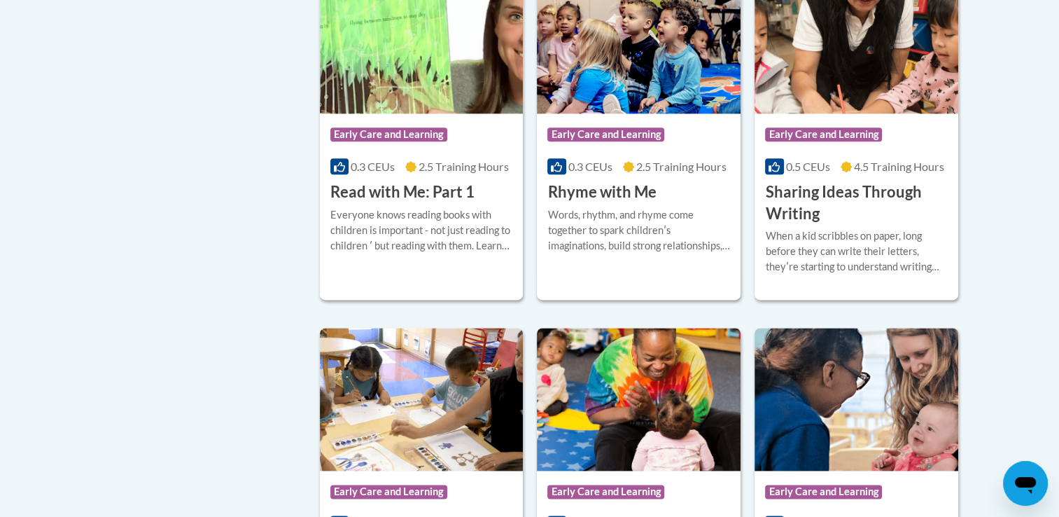
scroll to position [1727, 0]
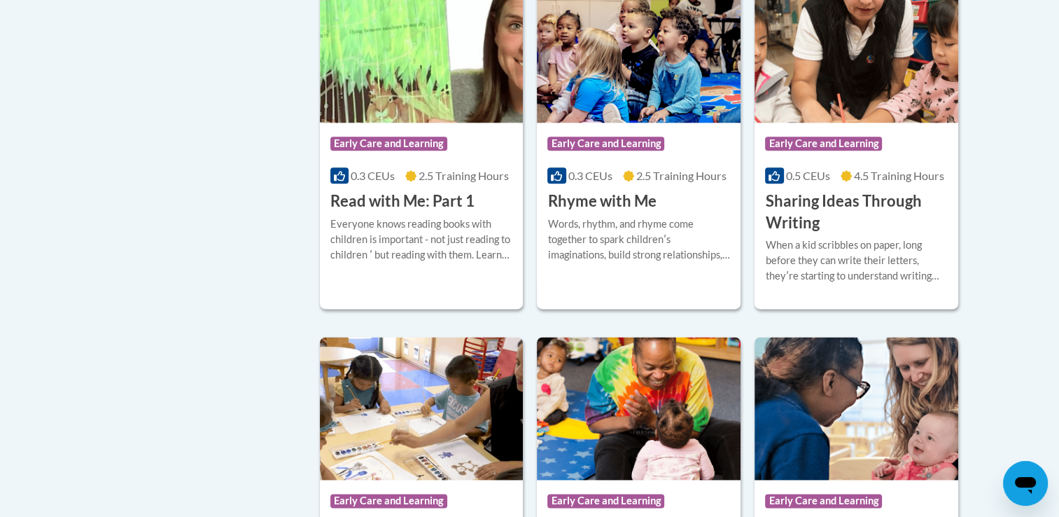
click at [878, 281] on div "When a kid scribbles on paper, long before they can write their letters, theyʹr…" at bounding box center [856, 260] width 183 height 46
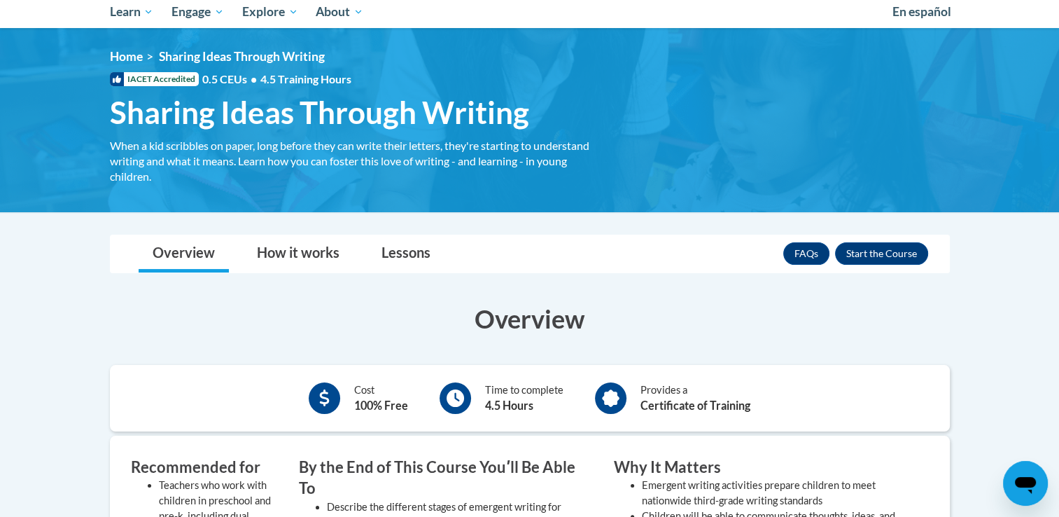
scroll to position [137, 0]
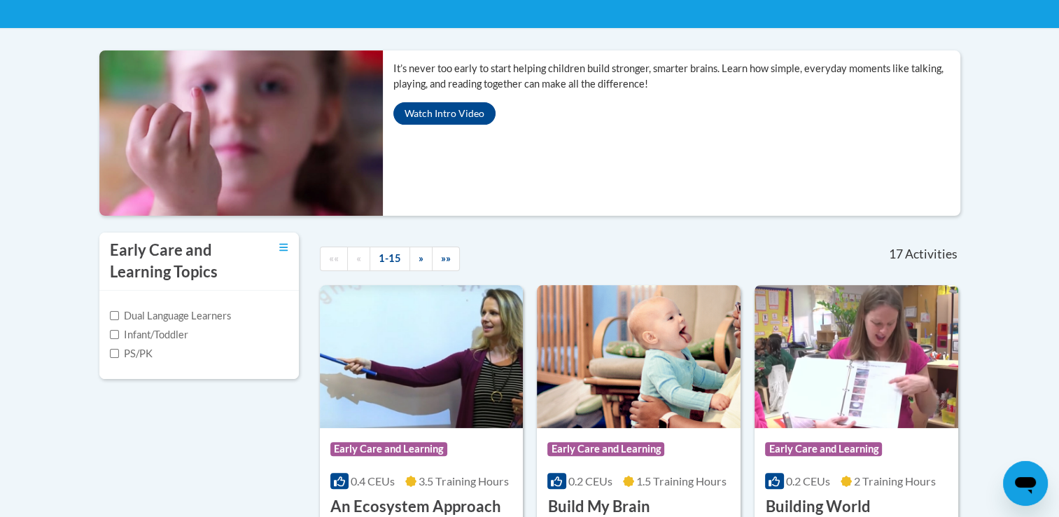
scroll to position [269, 0]
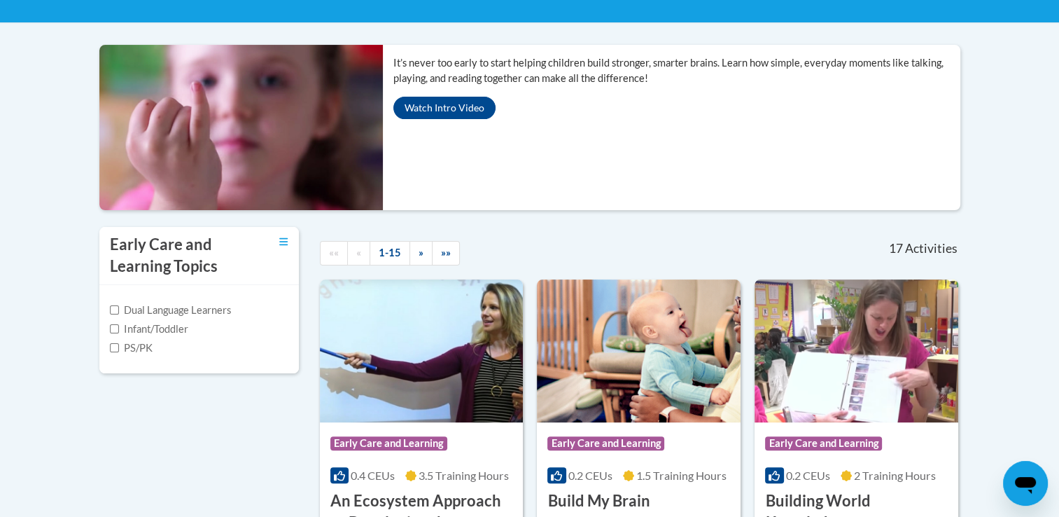
click at [145, 351] on label "PS/PK" at bounding box center [131, 347] width 43 height 15
click at [119, 351] on input "PS/PK" at bounding box center [114, 347] width 9 height 9
checkbox input "true"
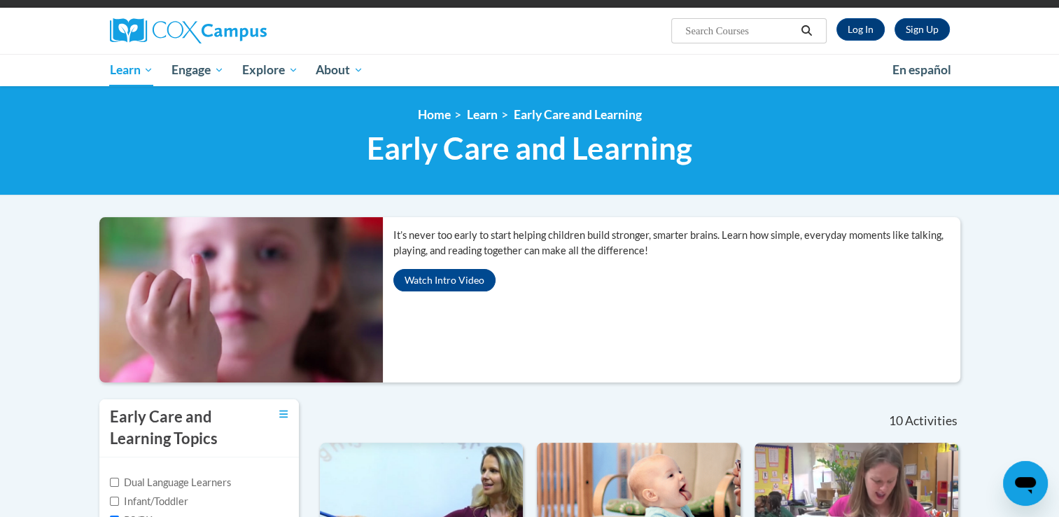
scroll to position [0, 0]
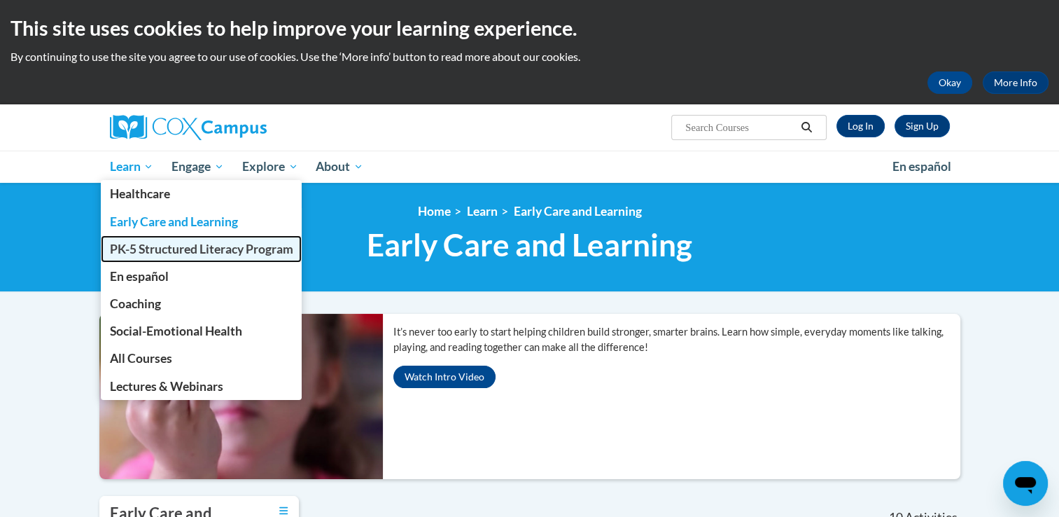
click at [149, 252] on span "PK-5 Structured Literacy Program" at bounding box center [200, 248] width 183 height 15
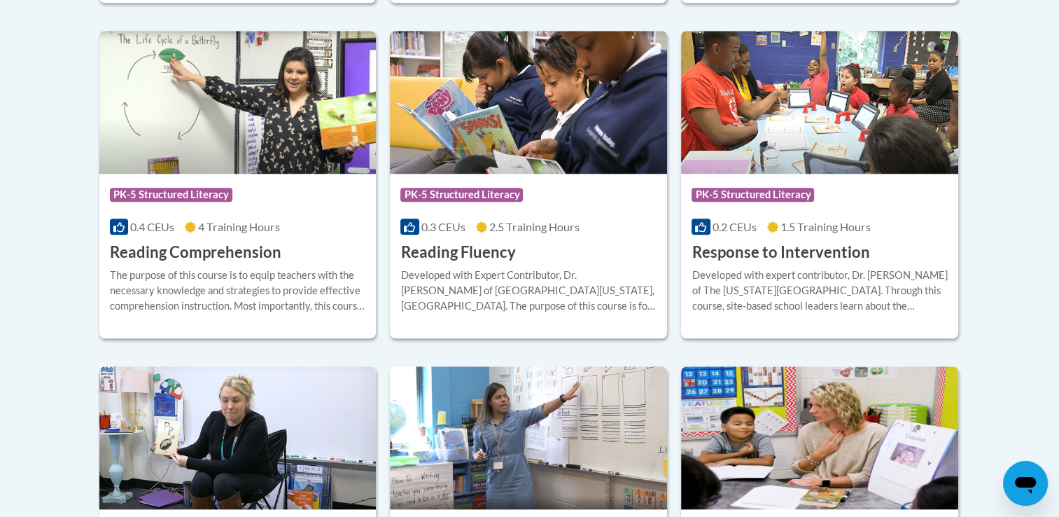
scroll to position [1334, 0]
